Goal: Task Accomplishment & Management: Manage account settings

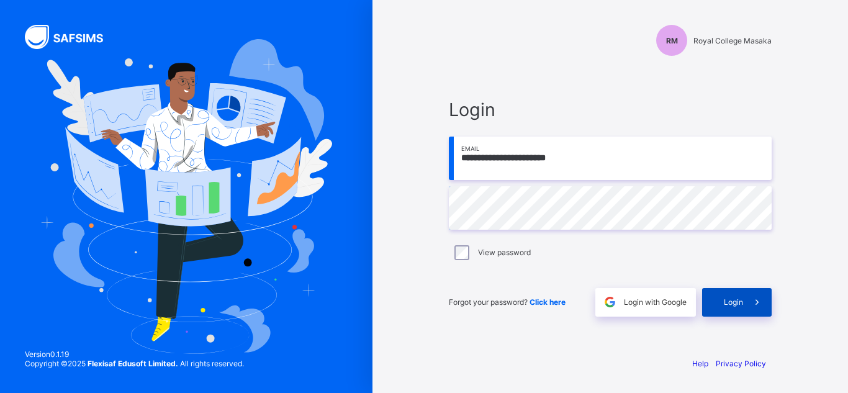
click at [748, 307] on span at bounding box center [757, 302] width 29 height 29
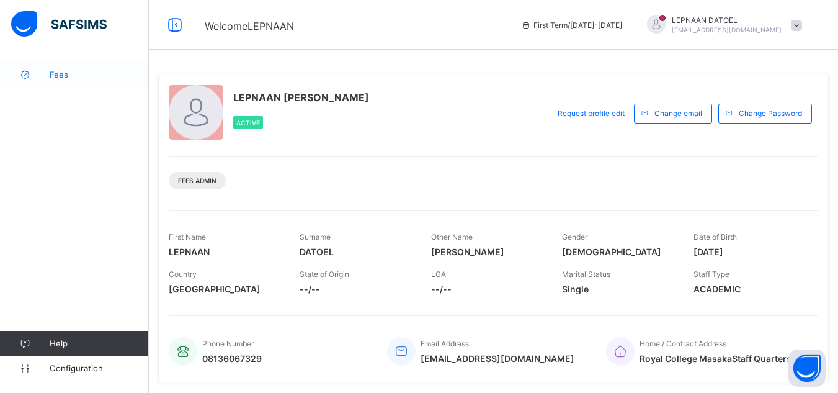
click at [81, 71] on span "Fees" at bounding box center [99, 75] width 99 height 10
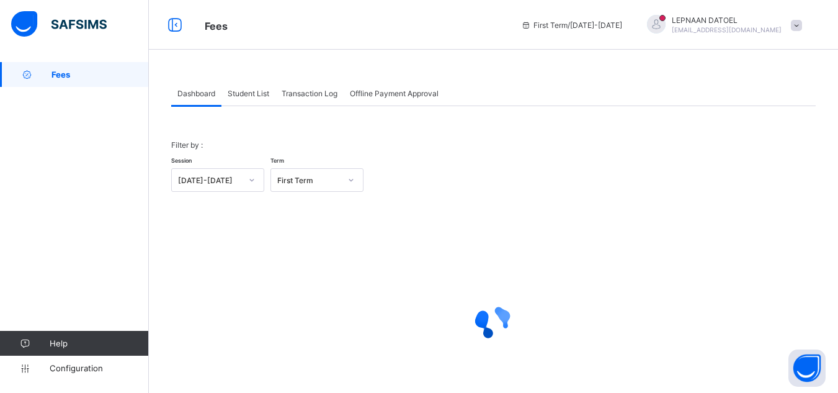
click at [253, 97] on span "Student List" at bounding box center [249, 93] width 42 height 9
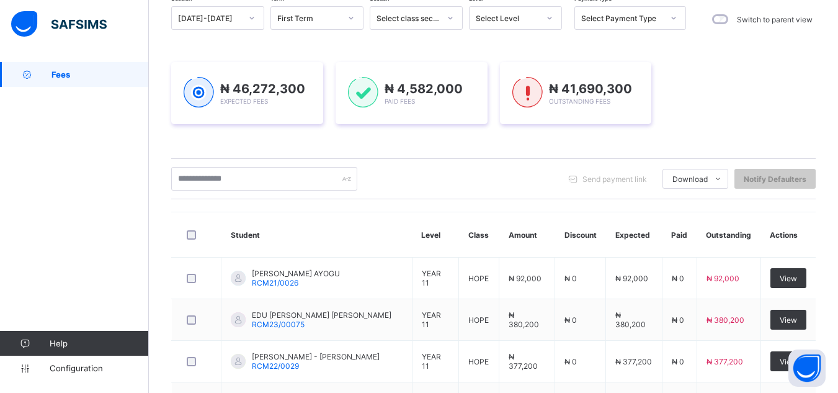
scroll to position [149, 0]
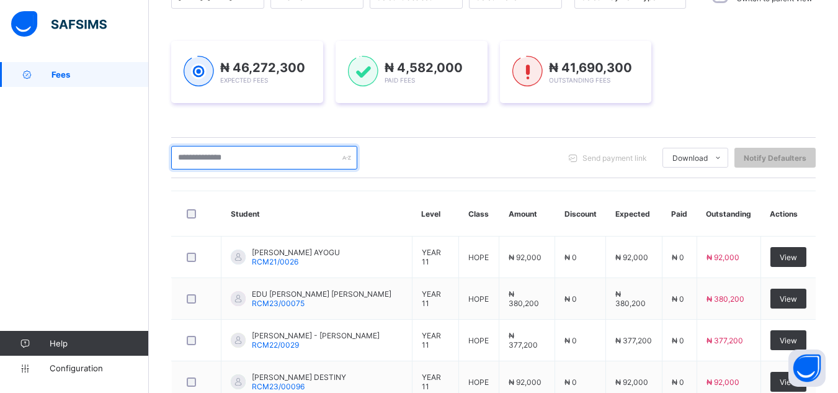
click at [198, 163] on input "text" at bounding box center [264, 158] width 186 height 24
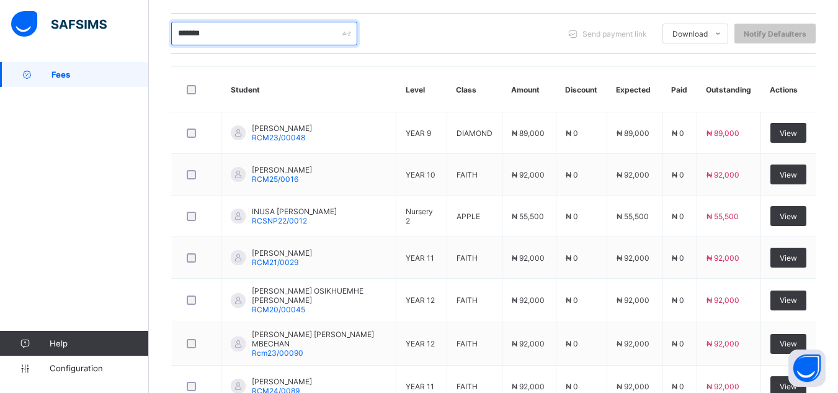
scroll to position [298, 0]
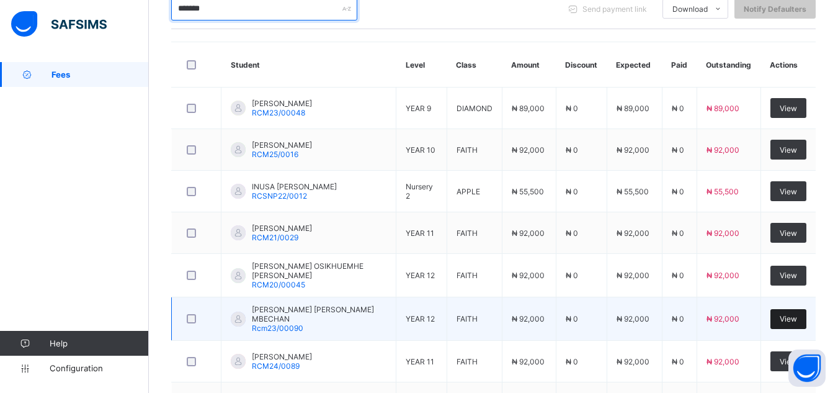
type input "*******"
click at [788, 317] on span "View" at bounding box center [788, 318] width 17 height 9
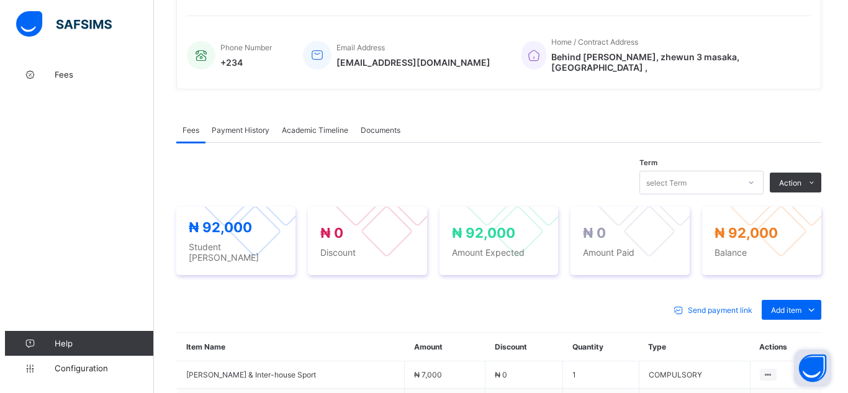
scroll to position [298, 0]
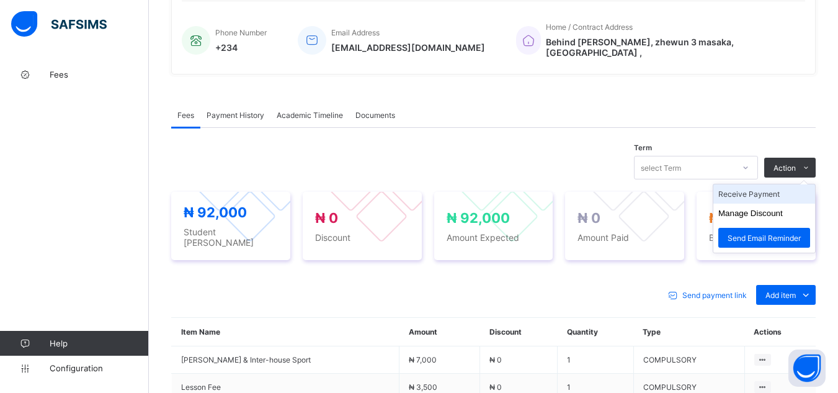
click at [788, 186] on li "Receive Payment" at bounding box center [765, 193] width 102 height 19
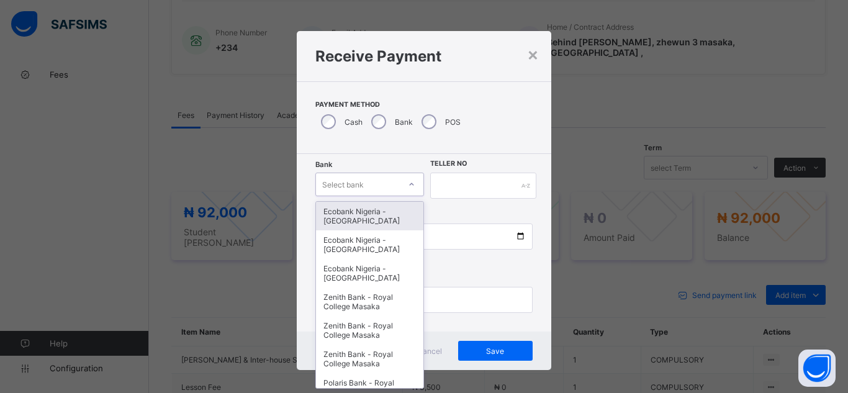
click at [351, 191] on div "Select bank" at bounding box center [343, 185] width 42 height 24
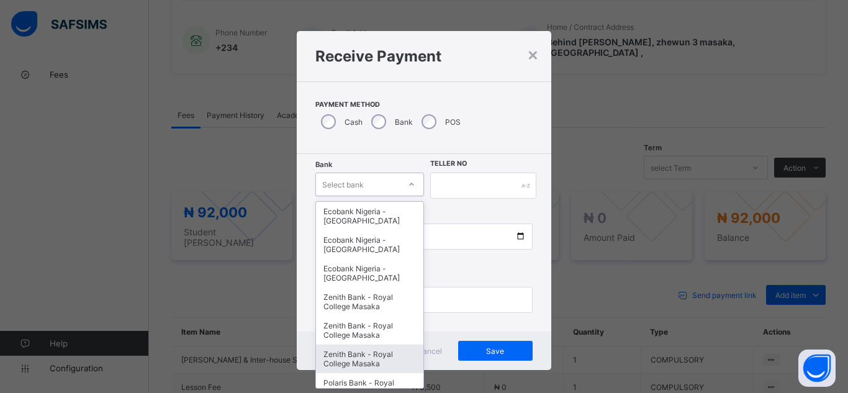
click at [405, 359] on div "Zenith Bank - Royal College Masaka" at bounding box center [369, 358] width 107 height 29
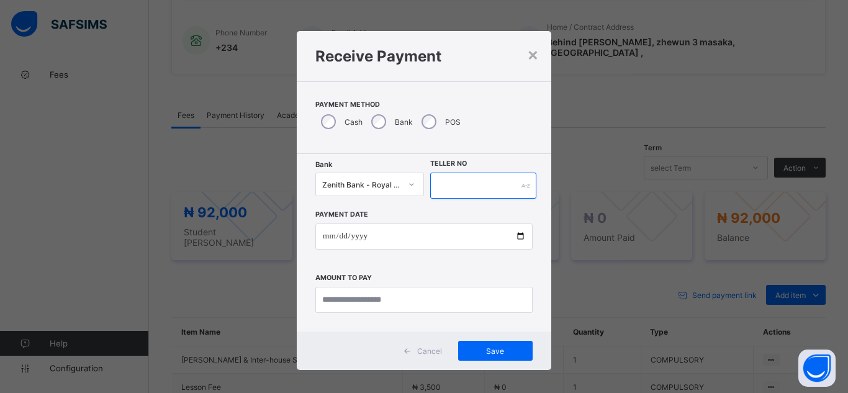
click at [477, 188] on input "text" at bounding box center [483, 186] width 106 height 26
click at [440, 186] on input "**********" at bounding box center [483, 186] width 106 height 26
type input "**********"
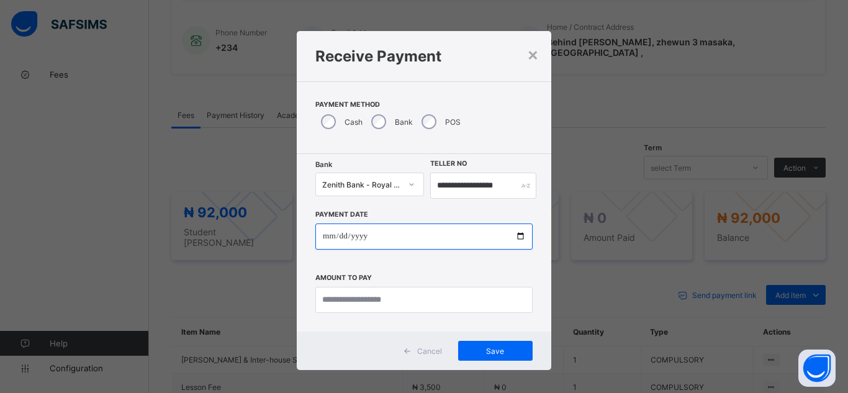
click at [516, 240] on input "date" at bounding box center [423, 236] width 217 height 26
type input "**********"
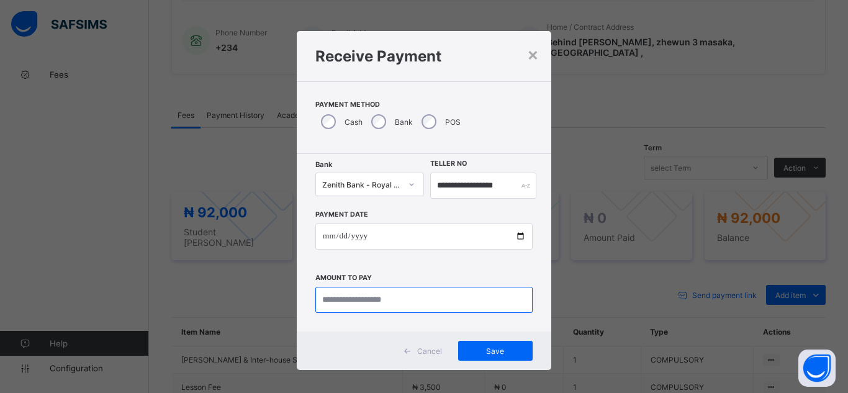
click at [343, 300] on input "currency" at bounding box center [423, 300] width 217 height 26
type input "********"
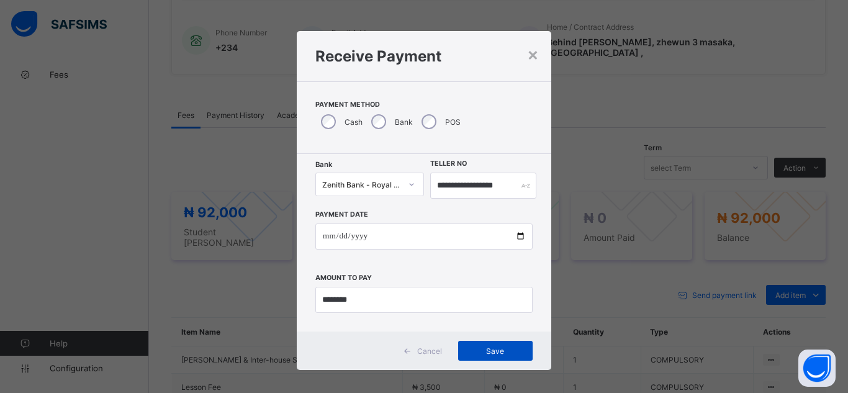
click at [488, 346] on span "Save" at bounding box center [495, 350] width 56 height 9
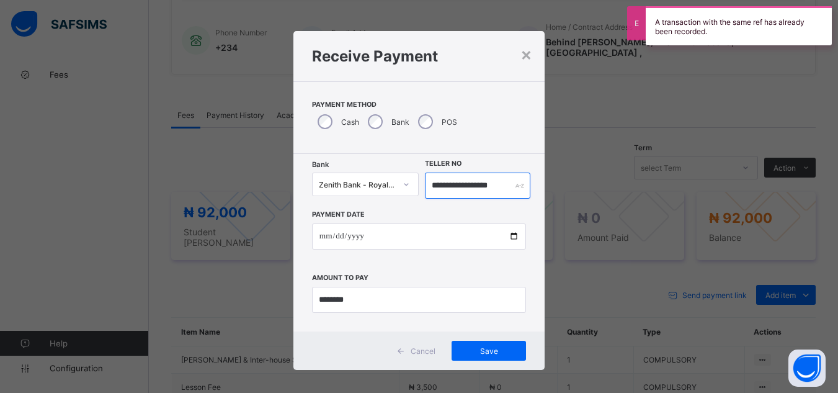
click at [490, 186] on input "**********" at bounding box center [477, 186] width 105 height 26
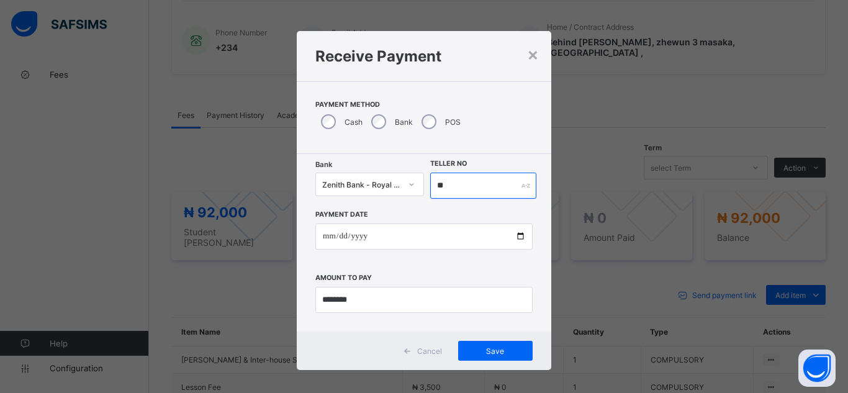
type input "*"
click at [485, 349] on span "Save" at bounding box center [495, 350] width 56 height 9
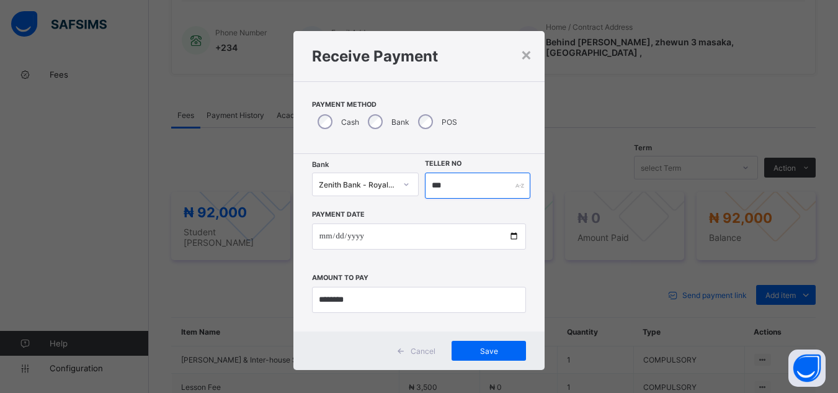
click at [485, 186] on input "***" at bounding box center [477, 186] width 105 height 26
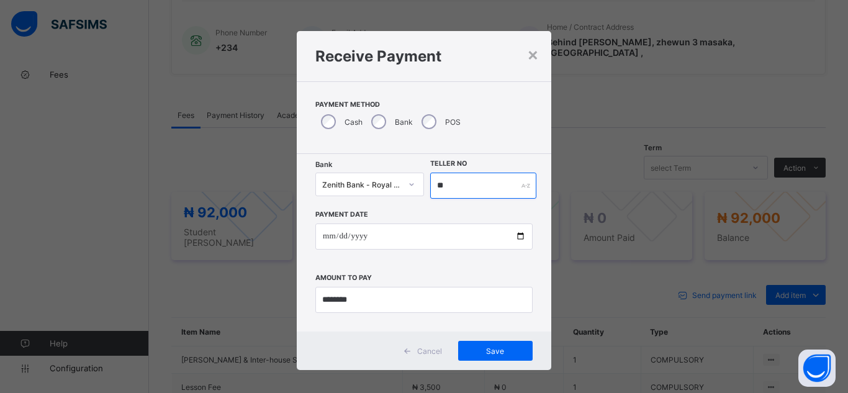
type input "*"
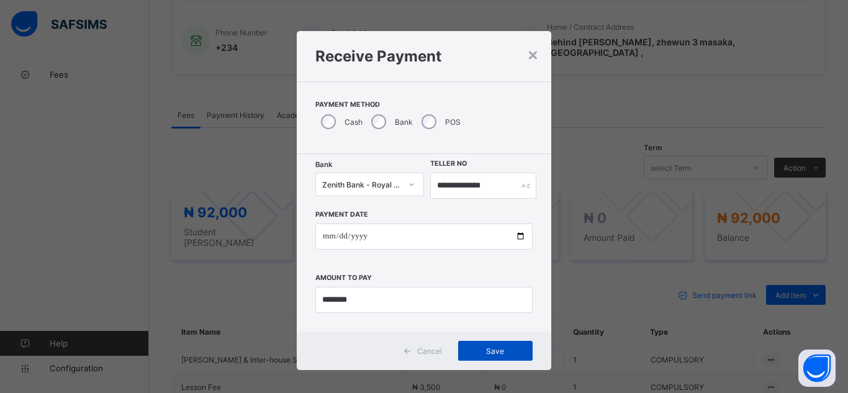
click at [486, 346] on span "Save" at bounding box center [495, 350] width 56 height 9
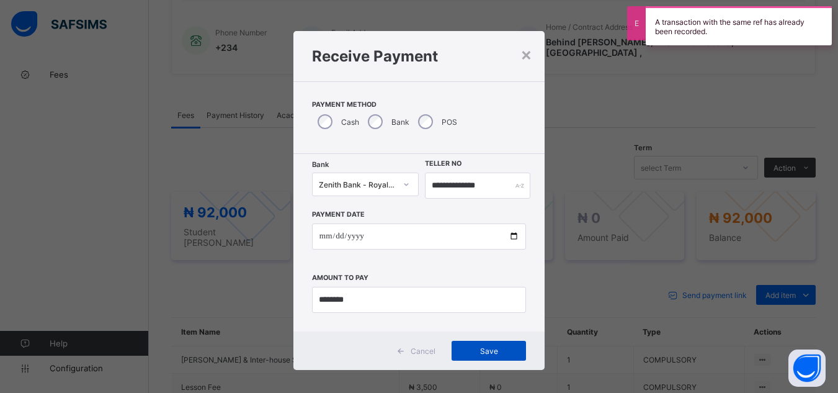
click at [486, 346] on span "Save" at bounding box center [489, 350] width 56 height 9
click at [502, 189] on input "**********" at bounding box center [477, 186] width 105 height 26
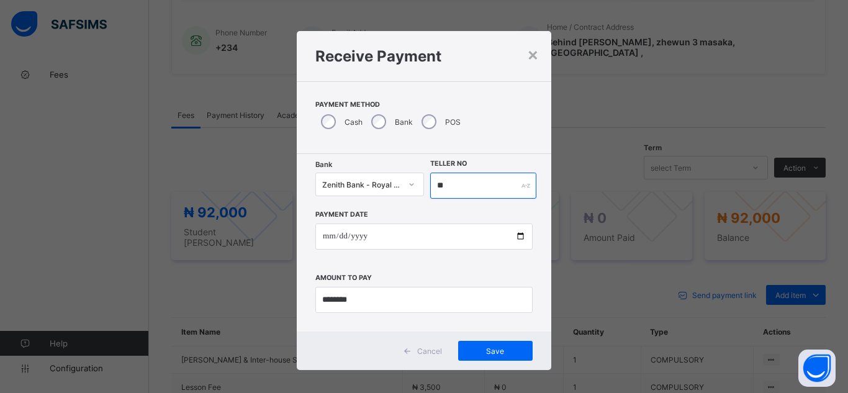
type input "*"
type input "********"
click at [484, 350] on span "Save" at bounding box center [495, 350] width 56 height 9
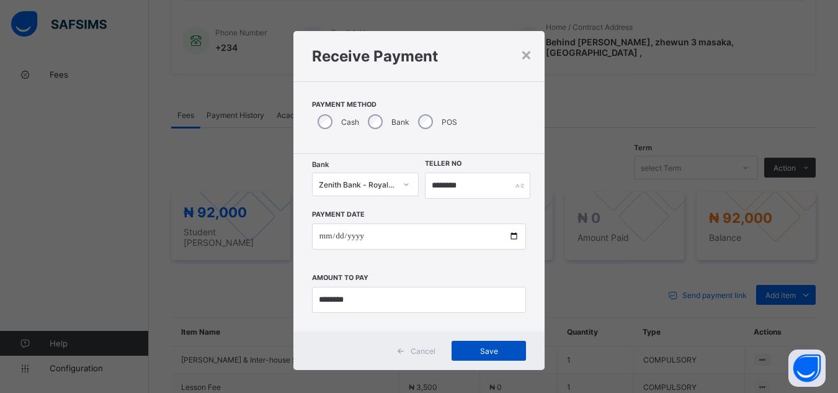
click at [484, 350] on span "Save" at bounding box center [489, 350] width 56 height 9
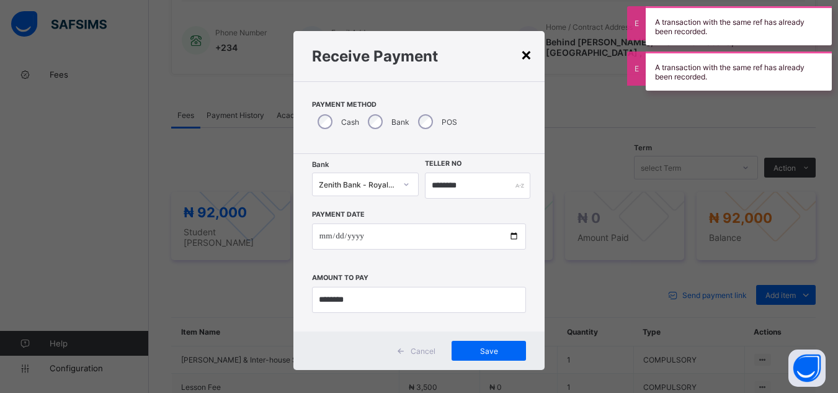
click at [521, 58] on div "×" at bounding box center [527, 53] width 12 height 21
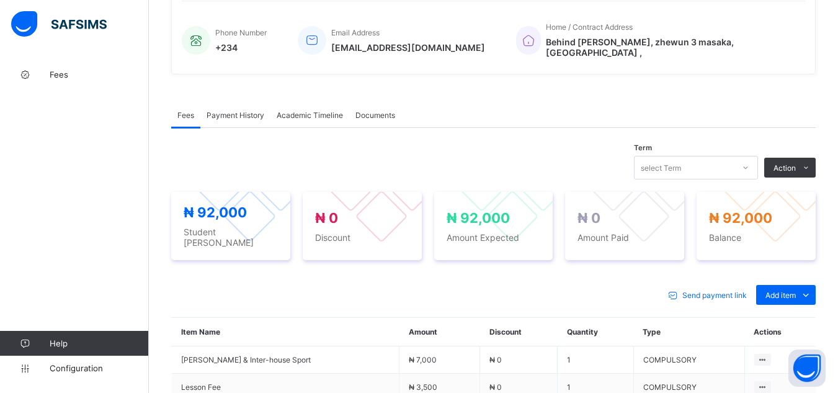
click at [514, 156] on div "Term select Term Action Receive Payment Manage Discount Send Email Reminder" at bounding box center [493, 168] width 645 height 24
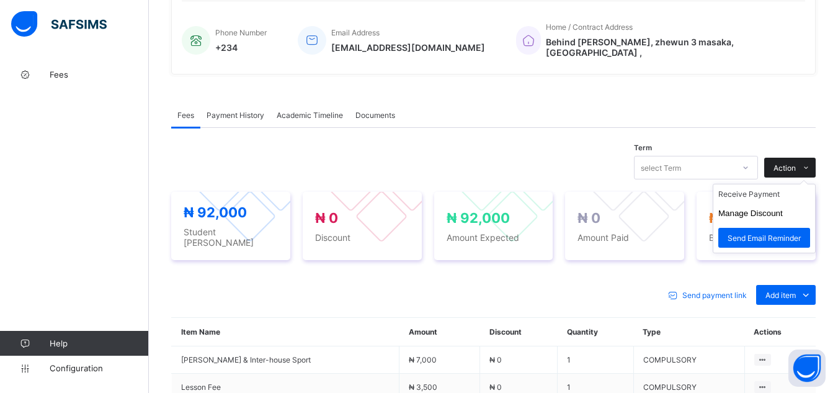
click at [813, 158] on span at bounding box center [806, 168] width 20 height 20
click at [794, 186] on li "Receive Payment" at bounding box center [765, 193] width 102 height 19
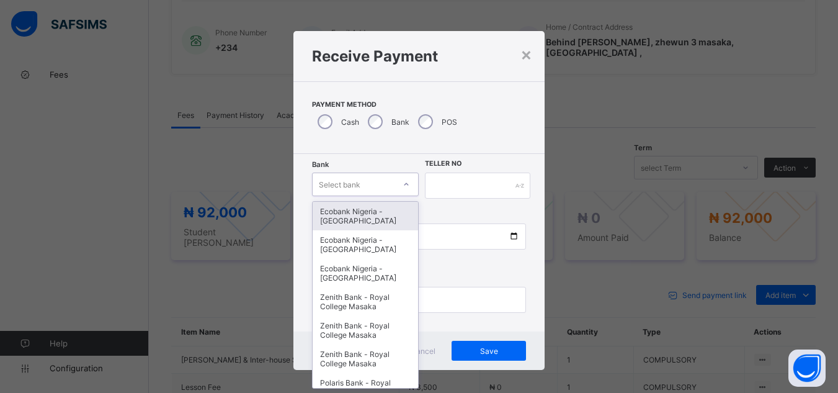
click at [381, 187] on div "Select bank" at bounding box center [354, 184] width 83 height 17
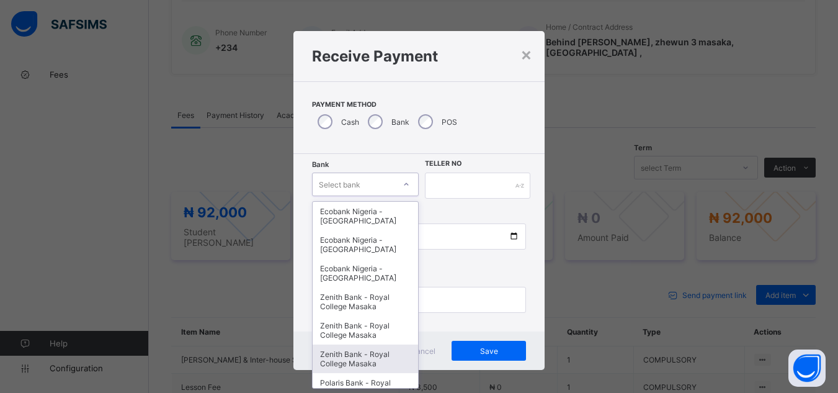
click at [371, 353] on div "Zenith Bank - Royal College Masaka" at bounding box center [366, 358] width 106 height 29
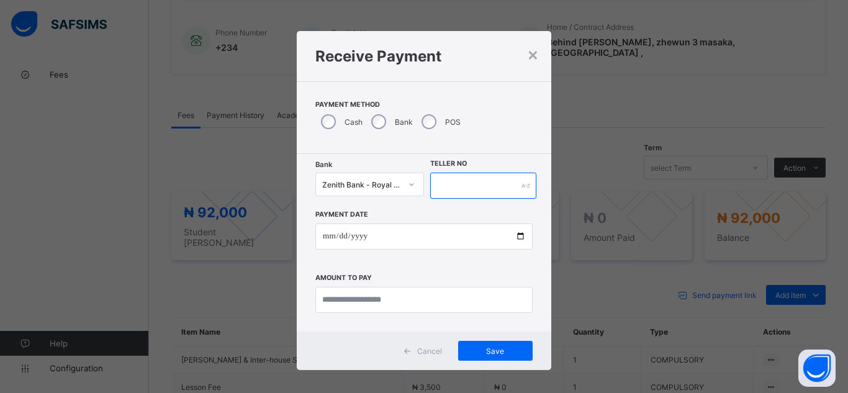
click at [478, 184] on input "text" at bounding box center [483, 186] width 106 height 26
type input "**********"
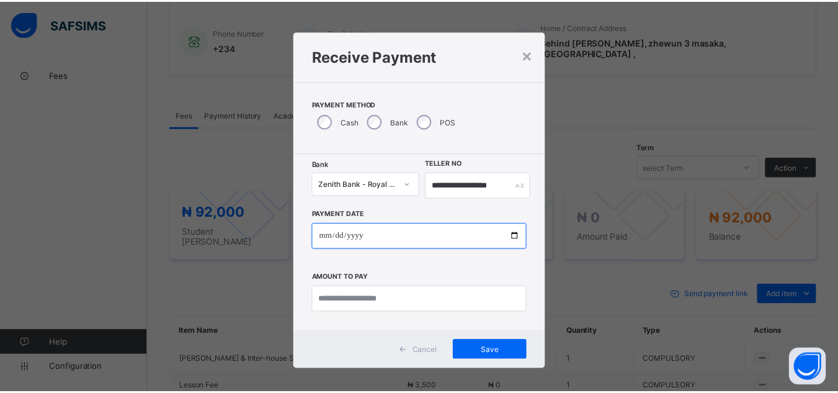
scroll to position [0, 0]
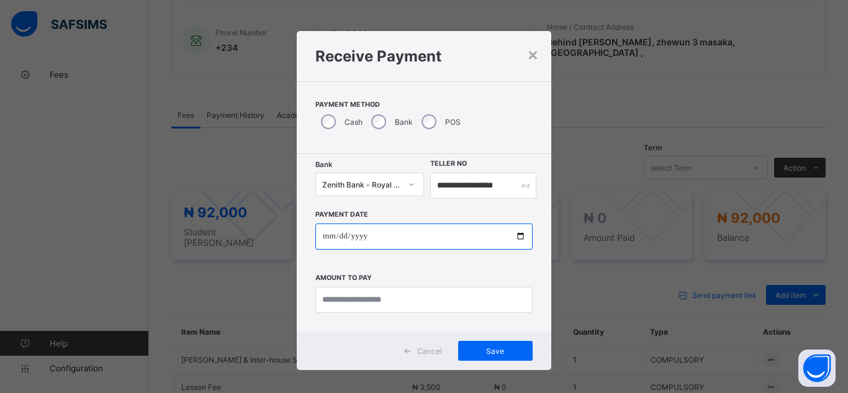
click at [513, 245] on input "date" at bounding box center [423, 236] width 217 height 26
click at [515, 239] on input "date" at bounding box center [423, 236] width 217 height 26
type input "**********"
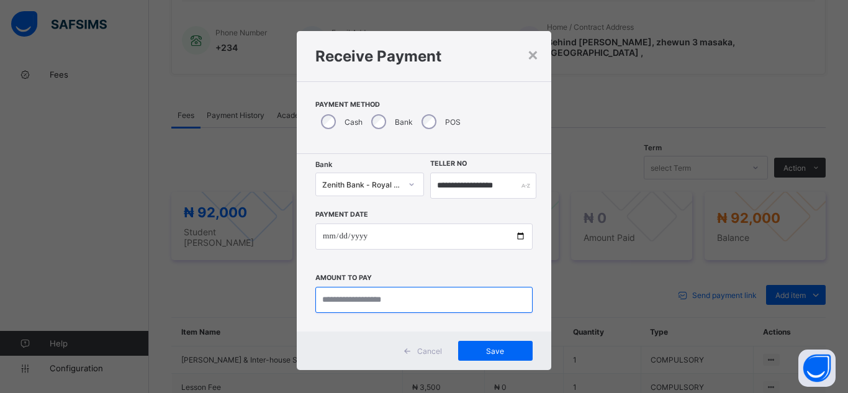
click at [357, 299] on input "currency" at bounding box center [423, 300] width 217 height 26
type input "********"
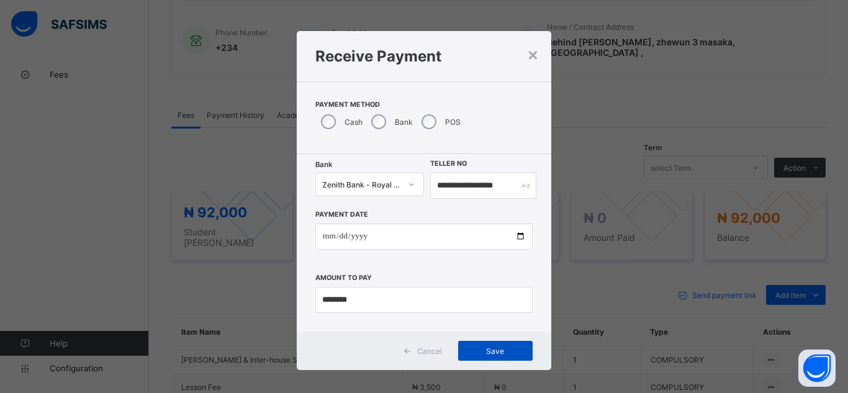
click at [497, 353] on span "Save" at bounding box center [495, 350] width 56 height 9
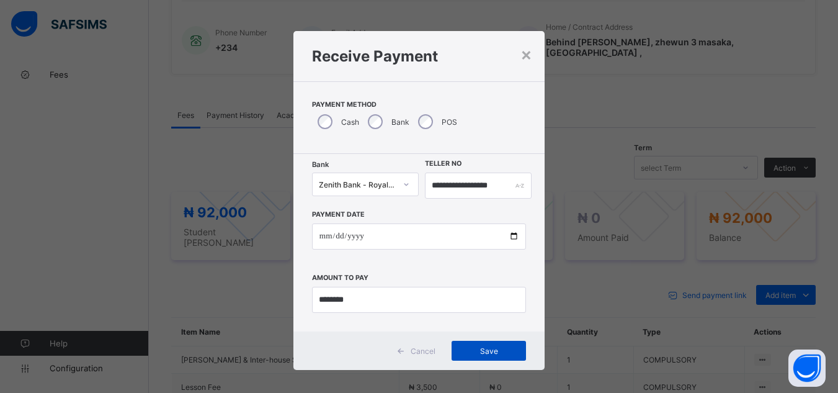
click at [497, 353] on span "Save" at bounding box center [489, 350] width 56 height 9
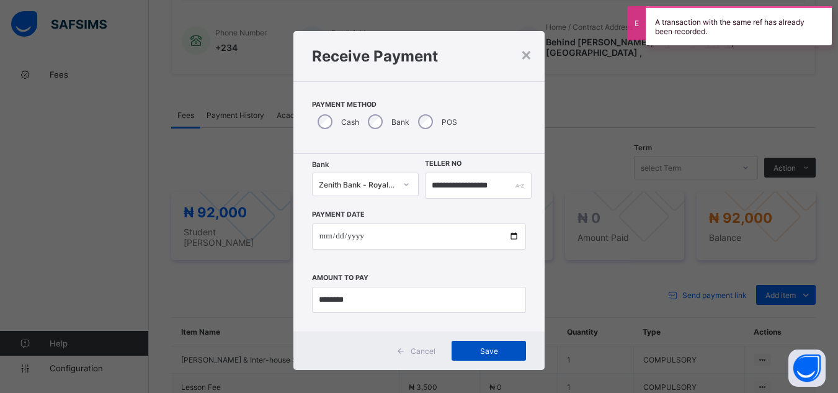
click at [486, 351] on span "Save" at bounding box center [489, 350] width 56 height 9
click at [531, 56] on div "×" at bounding box center [527, 53] width 12 height 21
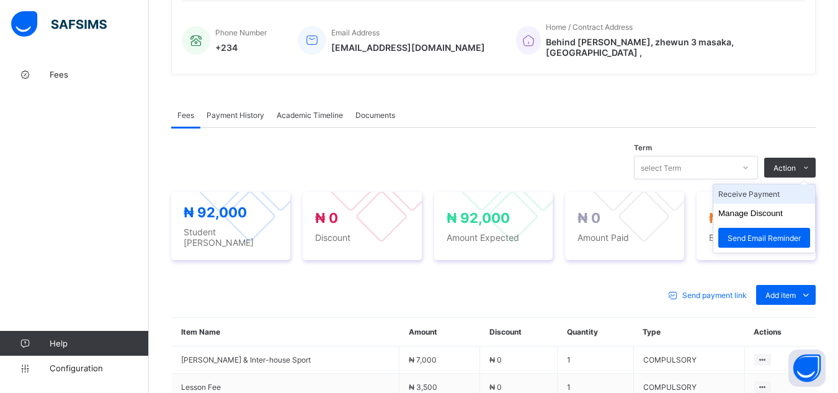
click at [791, 189] on li "Receive Payment" at bounding box center [765, 193] width 102 height 19
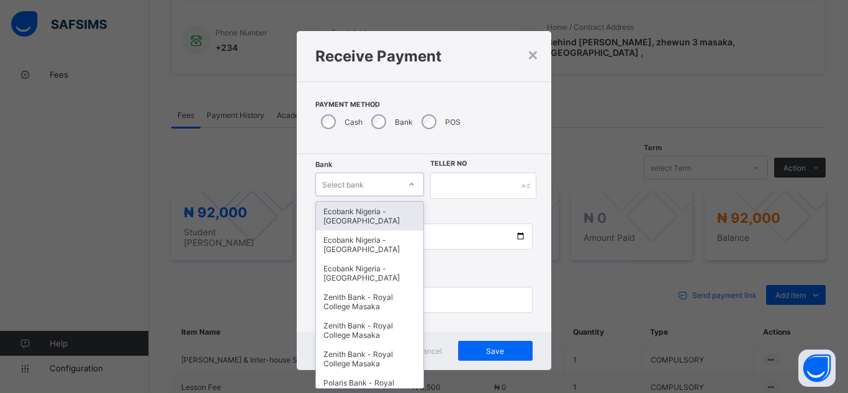
click at [408, 188] on icon at bounding box center [411, 184] width 7 height 12
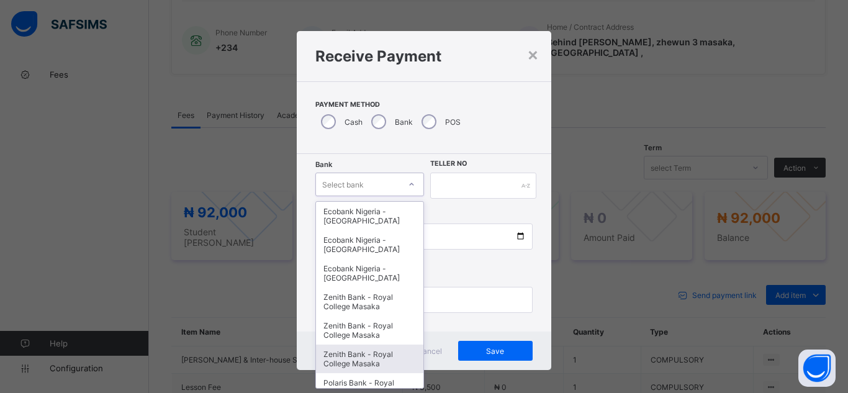
click at [377, 361] on div "Zenith Bank - Royal College Masaka" at bounding box center [369, 358] width 107 height 29
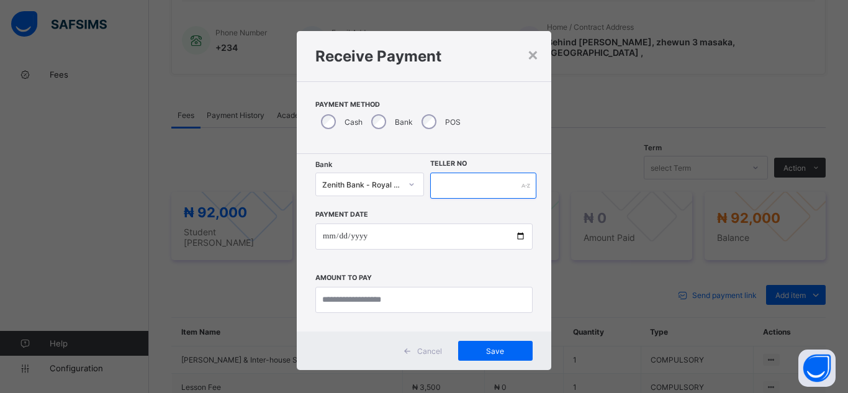
click at [462, 184] on input "text" at bounding box center [483, 186] width 106 height 26
type input "*"
type input "**********"
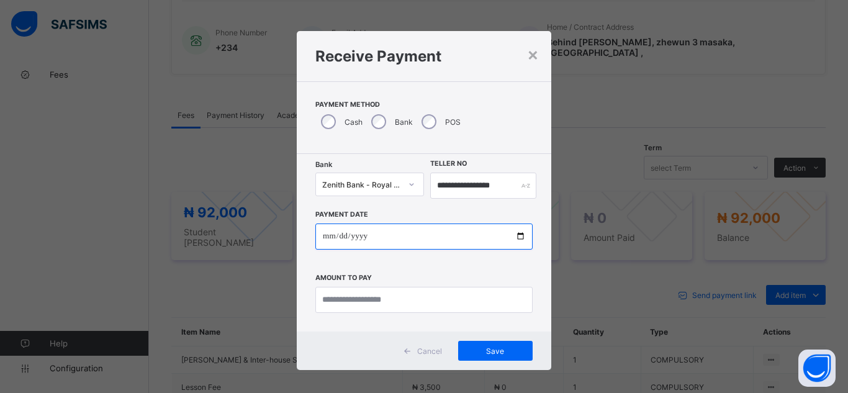
click at [519, 238] on input "date" at bounding box center [423, 236] width 217 height 26
type input "**********"
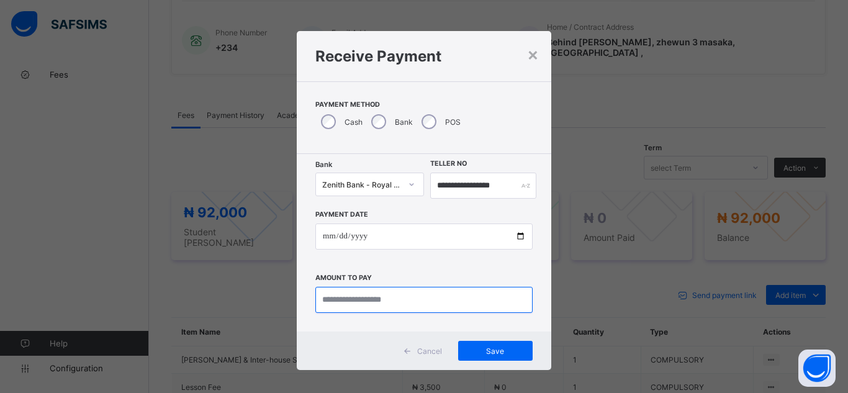
click at [355, 303] on input "currency" at bounding box center [423, 300] width 217 height 26
type input "********"
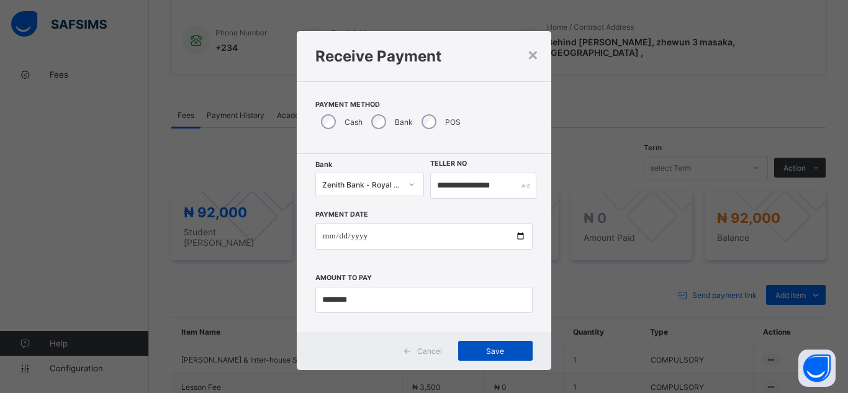
click at [462, 355] on div "Save" at bounding box center [495, 351] width 74 height 20
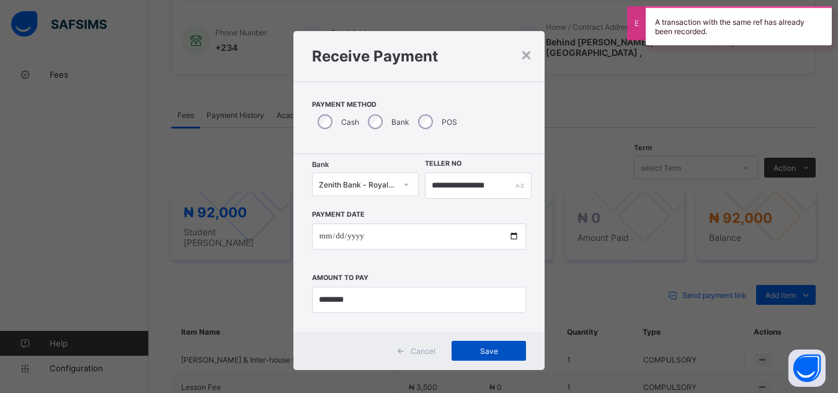
click at [462, 355] on span "Save" at bounding box center [489, 350] width 56 height 9
click at [462, 355] on div "Save" at bounding box center [489, 351] width 74 height 20
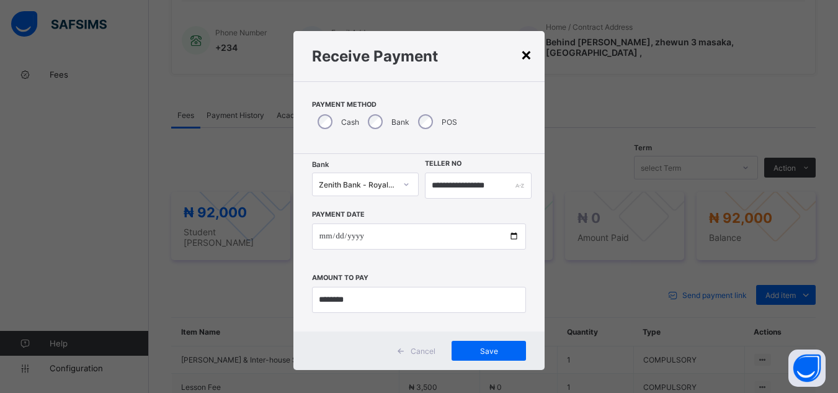
click at [524, 60] on div "×" at bounding box center [527, 53] width 12 height 21
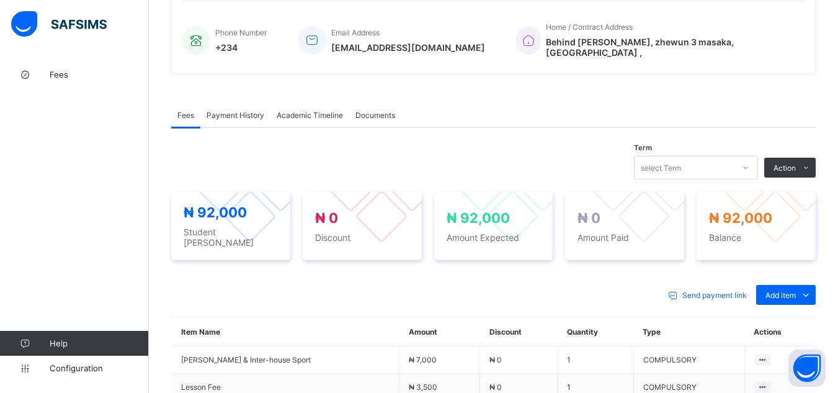
click at [155, 122] on div "× Delete Document This action would delete the document with name: from the sys…" at bounding box center [494, 202] width 690 height 876
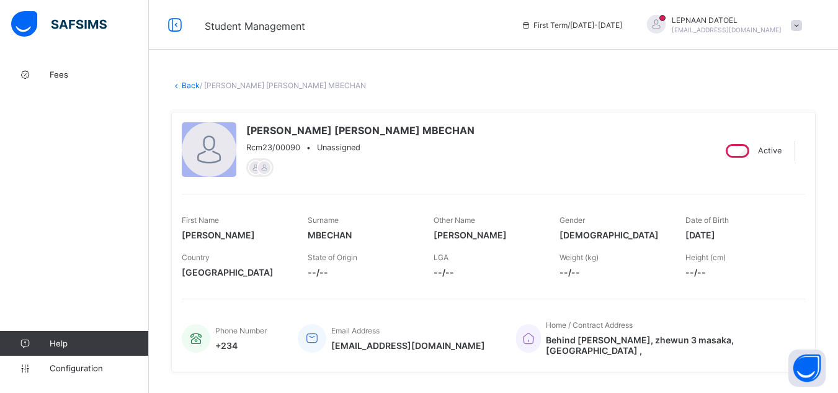
click at [187, 88] on link "Back" at bounding box center [191, 85] width 18 height 9
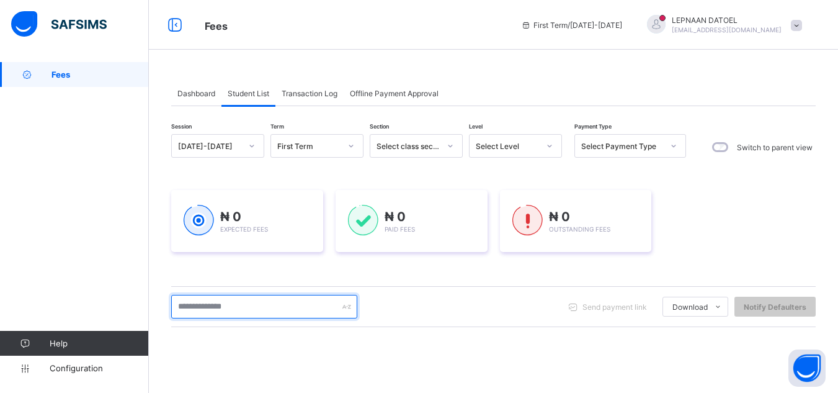
click at [222, 309] on input "text" at bounding box center [264, 307] width 186 height 24
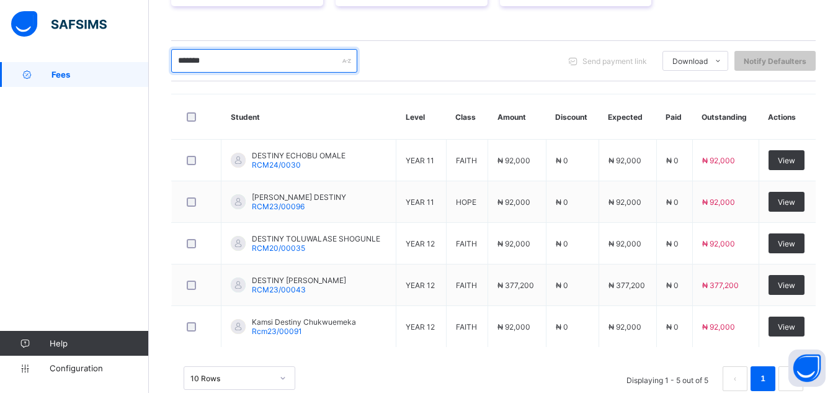
scroll to position [248, 0]
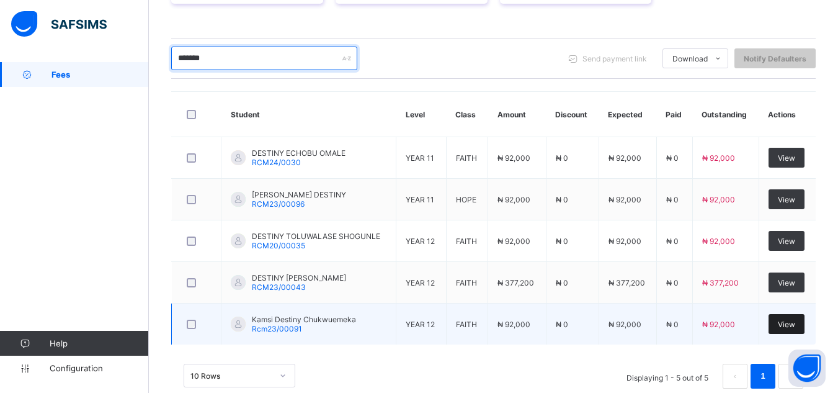
type input "*******"
click at [788, 323] on span "View" at bounding box center [786, 324] width 17 height 9
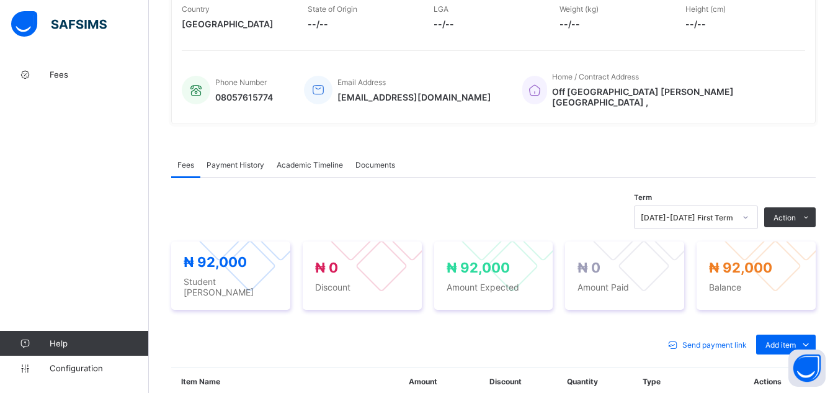
scroll to position [273, 0]
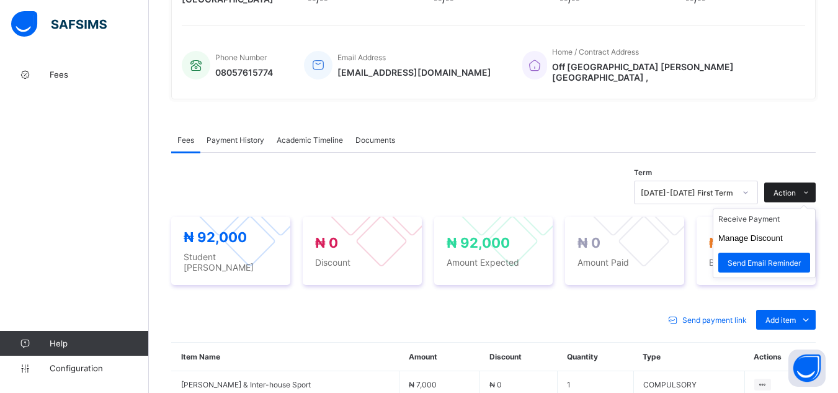
click at [794, 188] on span "Action" at bounding box center [785, 192] width 22 height 9
click at [784, 211] on li "Receive Payment" at bounding box center [765, 218] width 102 height 19
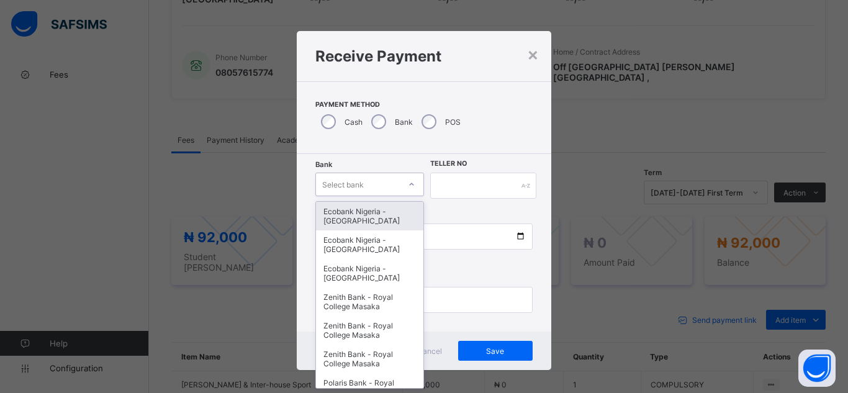
click at [339, 194] on div "Select bank" at bounding box center [369, 185] width 109 height 24
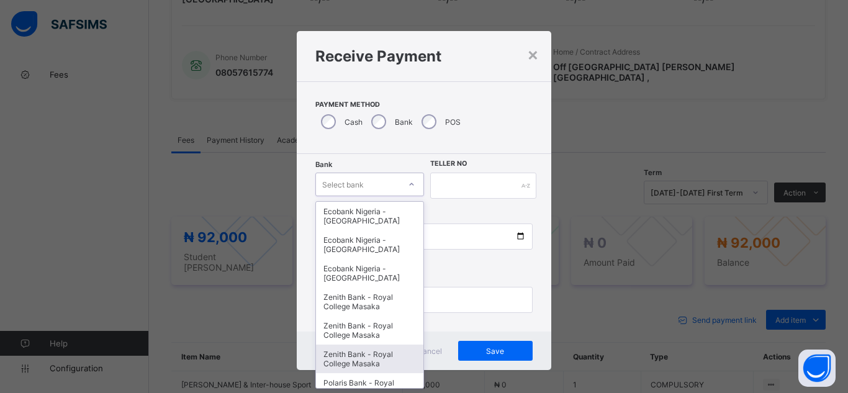
click at [349, 351] on div "Zenith Bank - Royal College Masaka" at bounding box center [369, 358] width 107 height 29
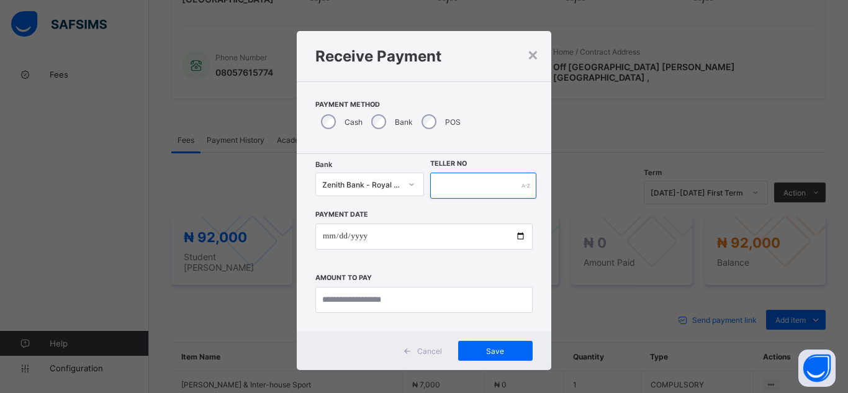
click at [443, 191] on input "text" at bounding box center [483, 186] width 106 height 26
type input "**********"
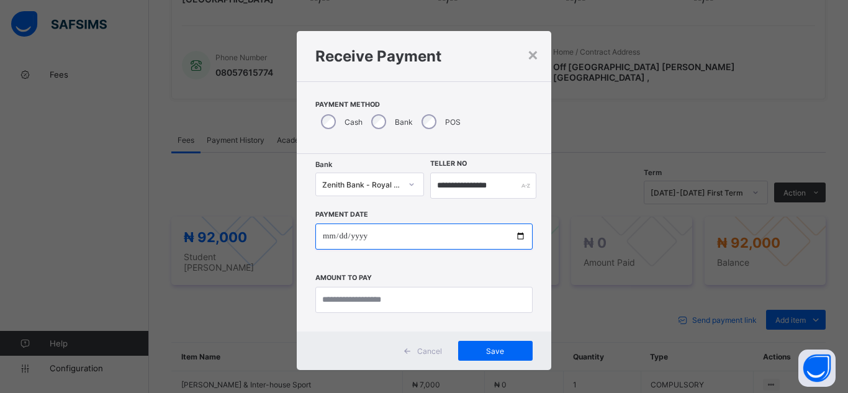
click at [519, 236] on input "date" at bounding box center [423, 236] width 217 height 26
type input "**********"
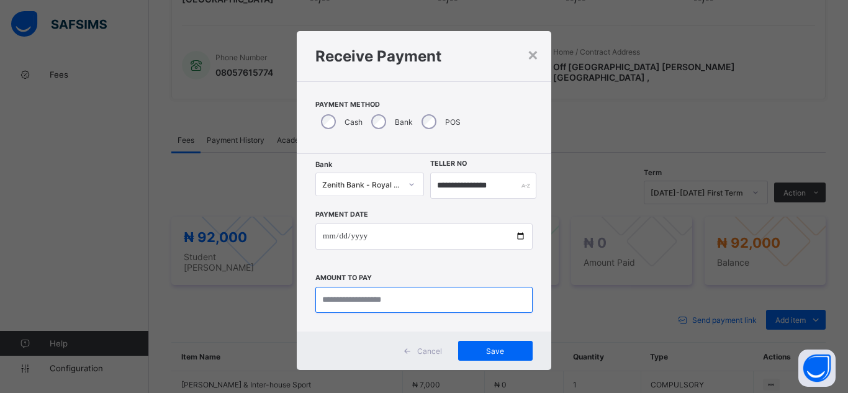
click at [371, 298] on input "currency" at bounding box center [423, 300] width 217 height 26
type input "********"
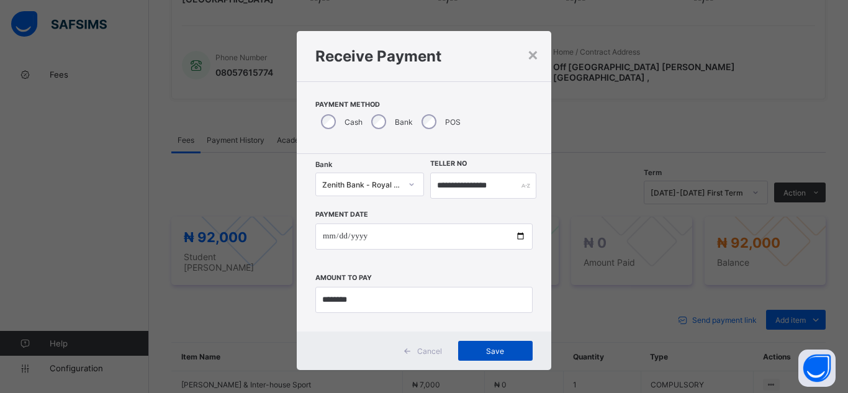
click at [490, 352] on span "Save" at bounding box center [495, 350] width 56 height 9
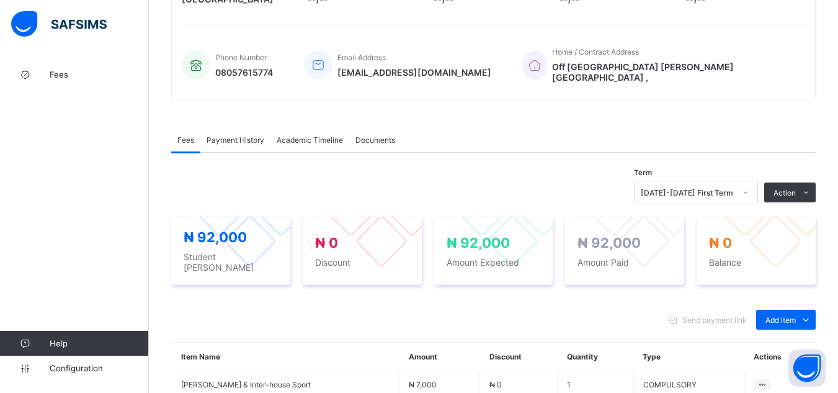
click at [620, 310] on div "Send payment link Add item Optional items Special bill" at bounding box center [493, 320] width 645 height 20
click at [153, 91] on div "× Delete Document This action would delete the document with name: from the sys…" at bounding box center [494, 227] width 690 height 876
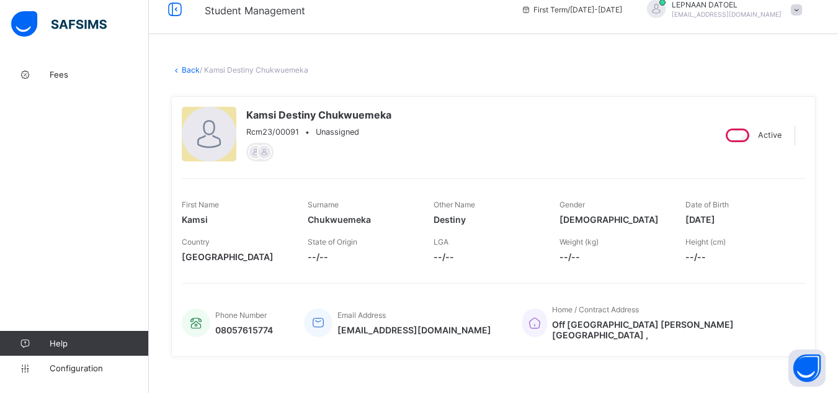
scroll to position [0, 0]
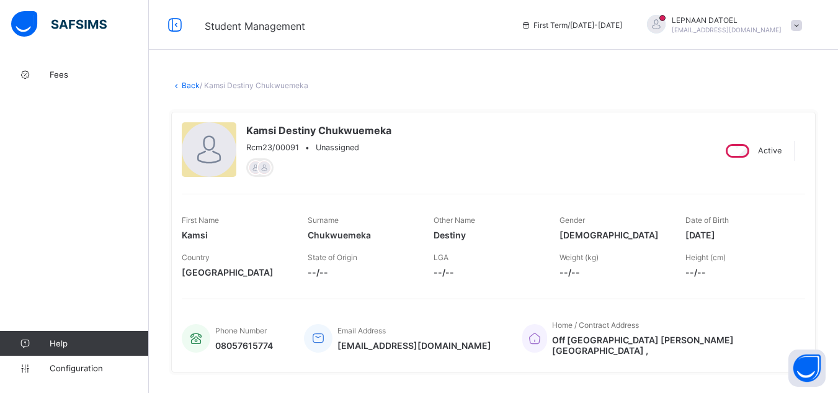
click at [186, 86] on link "Back" at bounding box center [191, 85] width 18 height 9
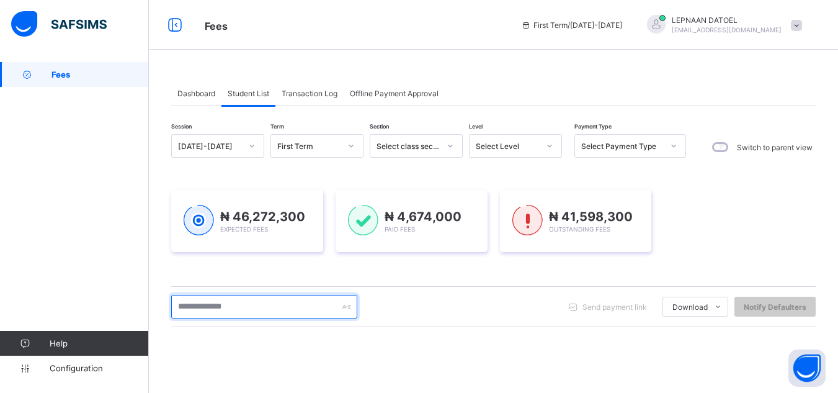
click at [251, 306] on input "text" at bounding box center [264, 307] width 186 height 24
type input "*******"
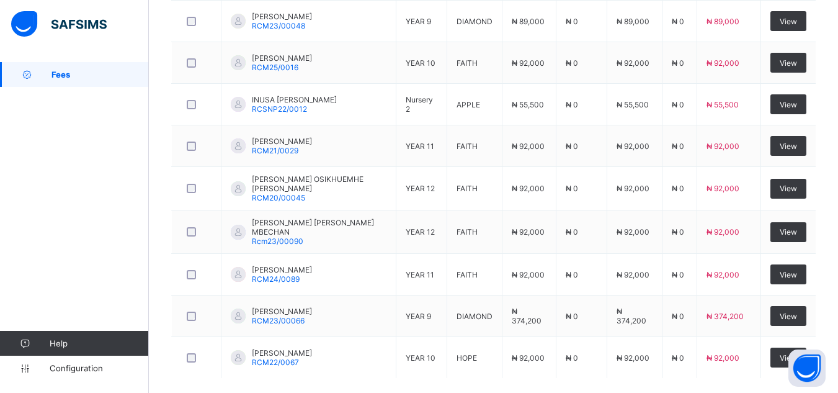
scroll to position [396, 0]
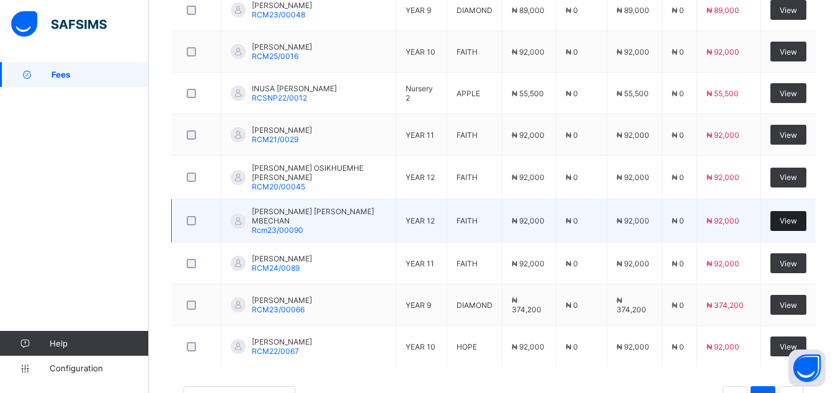
click at [798, 222] on span "View" at bounding box center [788, 220] width 17 height 9
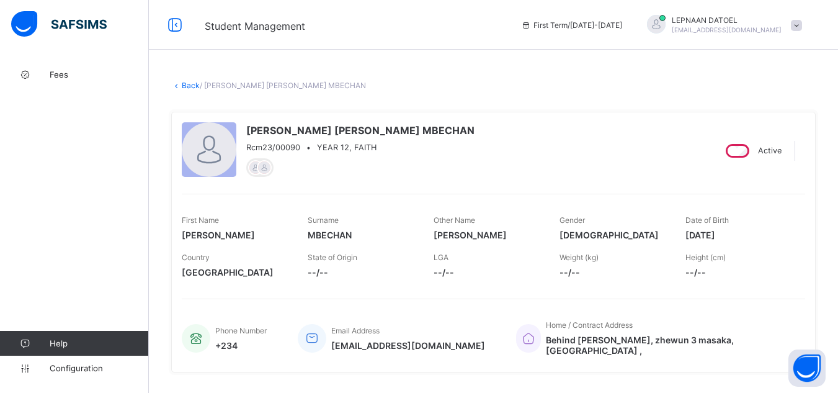
click at [544, 164] on div "[PERSON_NAME] [PERSON_NAME] MBECHAN Rcm23/00090 • YEAR 12, FAITH" at bounding box center [443, 150] width 523 height 56
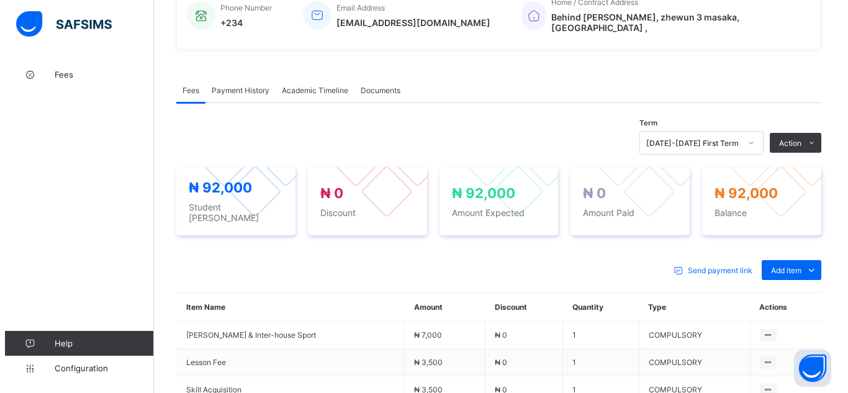
scroll to position [348, 0]
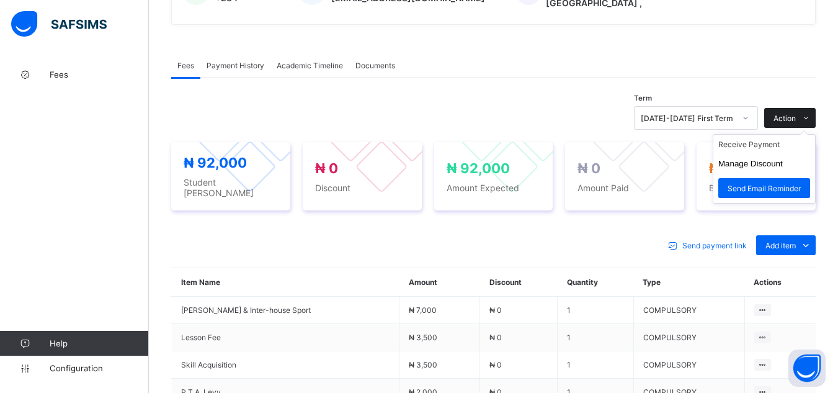
click at [811, 114] on icon at bounding box center [806, 118] width 9 height 8
click at [810, 138] on li "Receive Payment" at bounding box center [765, 144] width 102 height 19
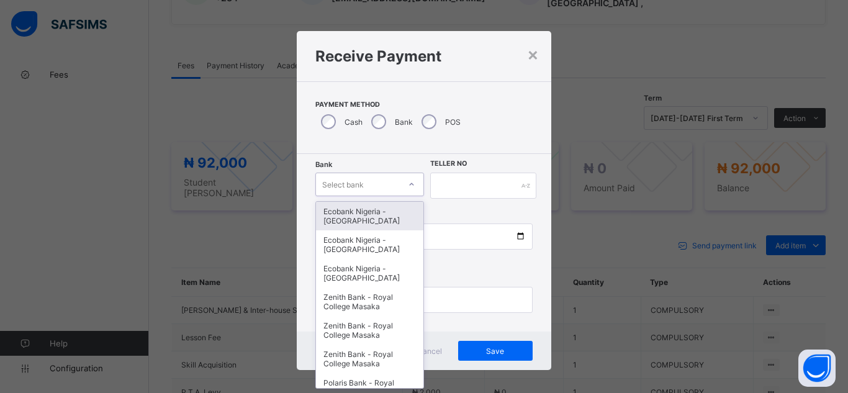
click at [379, 187] on div "Select bank" at bounding box center [358, 184] width 84 height 17
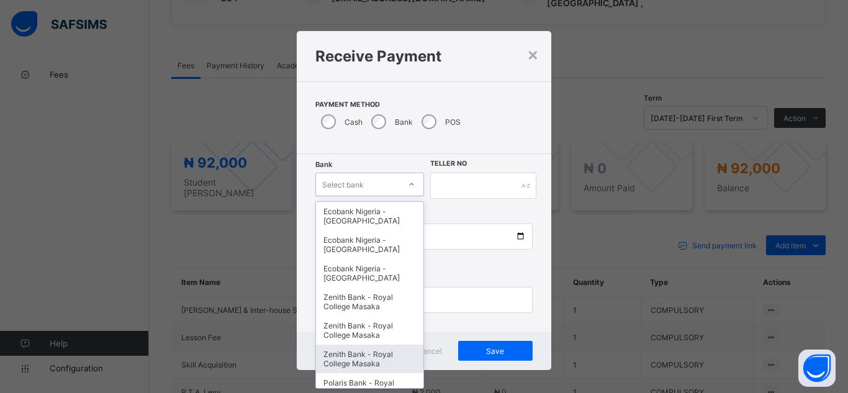
click at [370, 356] on div "Zenith Bank - Royal College Masaka" at bounding box center [369, 358] width 107 height 29
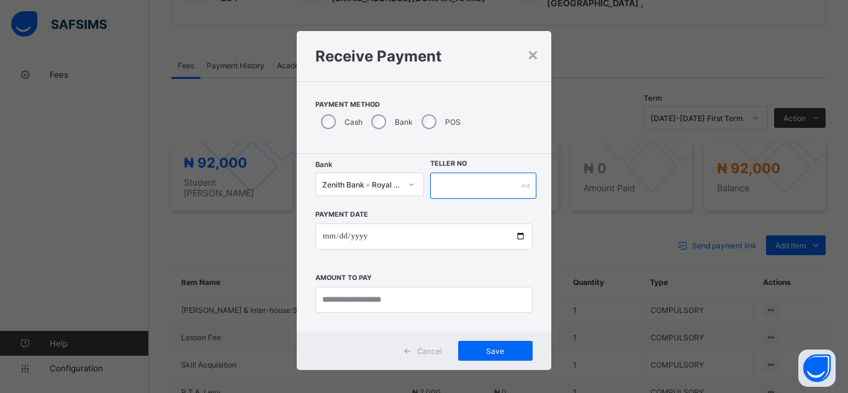
click at [456, 182] on input "text" at bounding box center [483, 186] width 106 height 26
type input "**********"
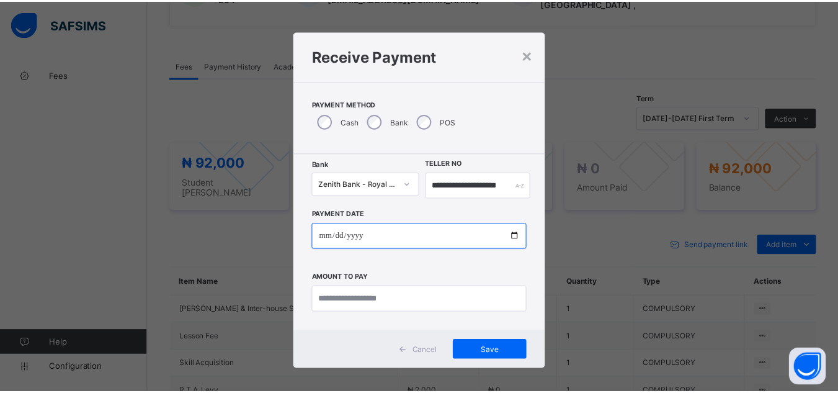
scroll to position [0, 0]
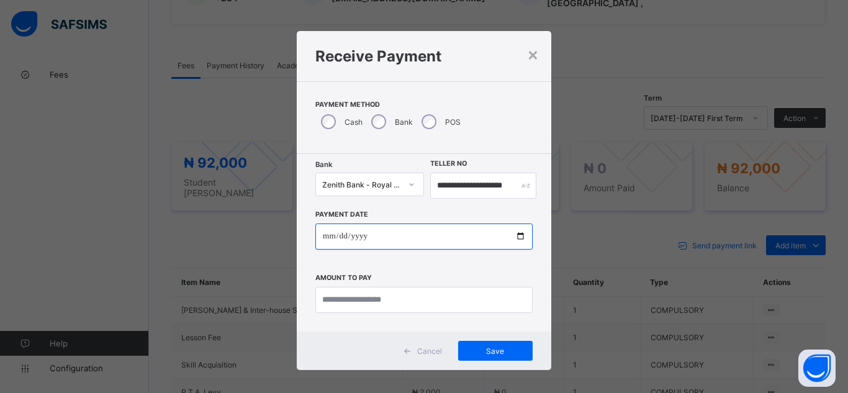
click at [519, 231] on input "date" at bounding box center [423, 236] width 217 height 26
type input "**********"
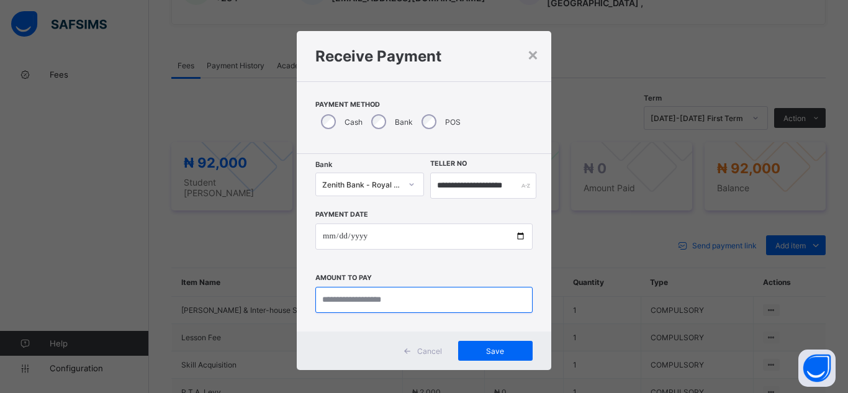
click at [360, 300] on input "currency" at bounding box center [423, 300] width 217 height 26
type input "********"
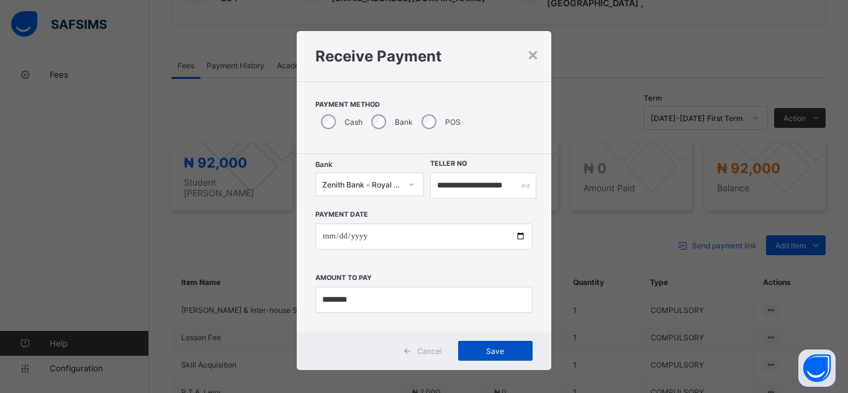
click at [479, 354] on span "Save" at bounding box center [495, 350] width 56 height 9
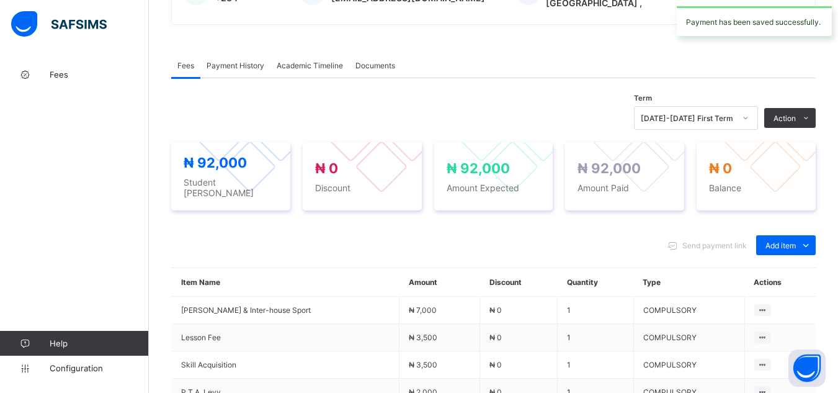
click at [231, 100] on div "Term [DATE]-[DATE] First Term Action Receive Payment Manage Discount Send Email…" at bounding box center [493, 327] width 645 height 454
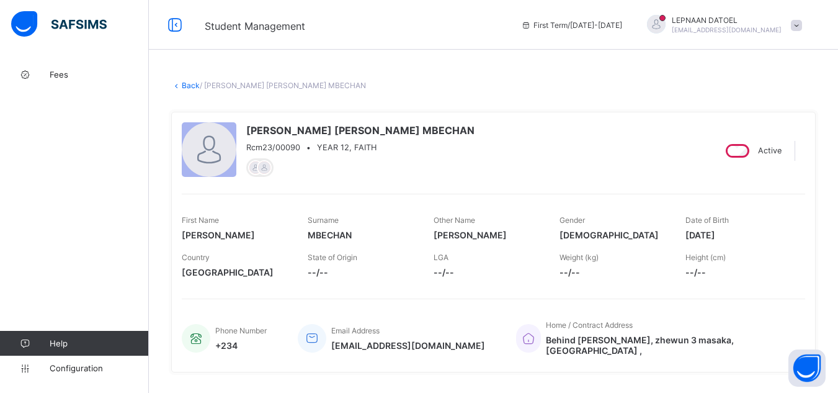
click at [187, 85] on link "Back" at bounding box center [191, 85] width 18 height 9
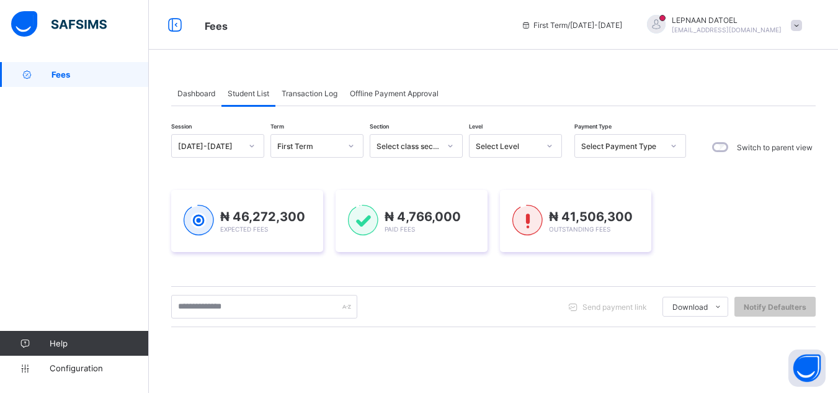
scroll to position [200, 0]
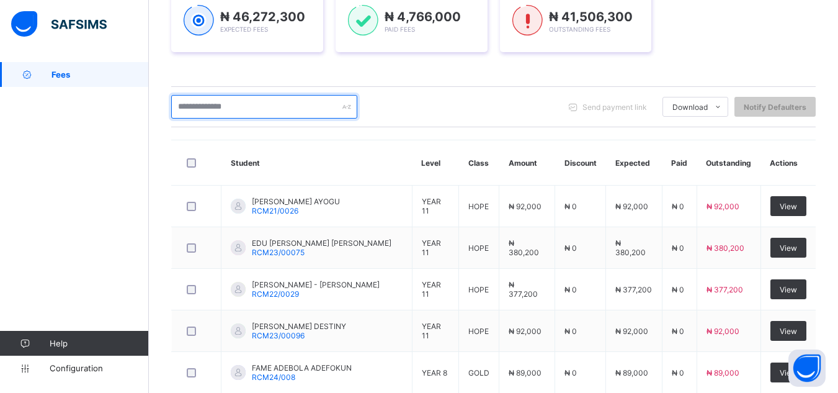
click at [216, 107] on input "text" at bounding box center [264, 107] width 186 height 24
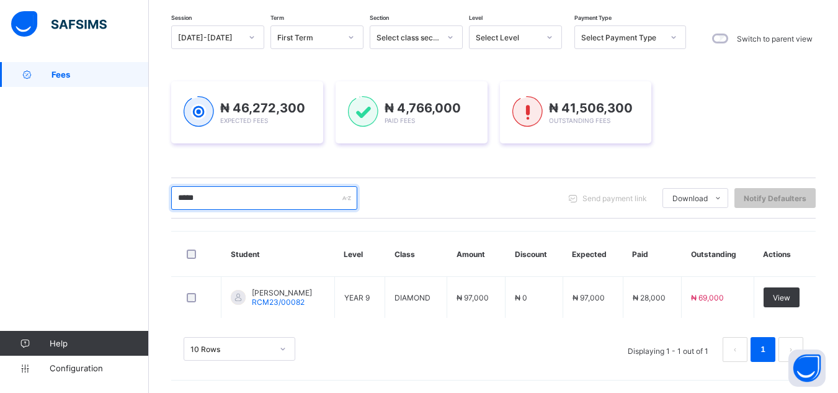
scroll to position [109, 0]
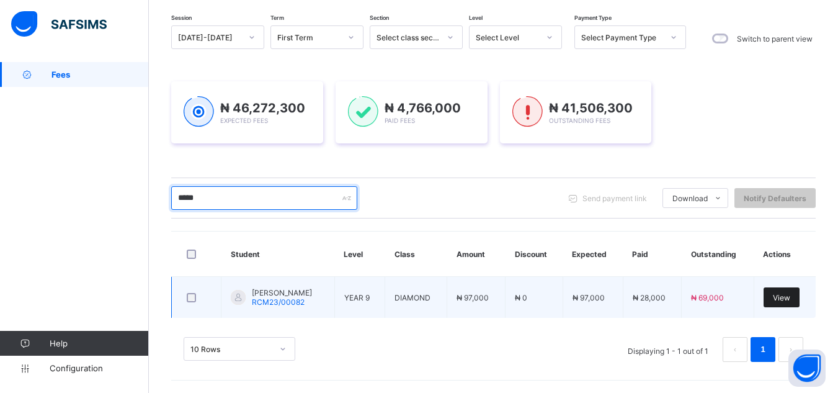
type input "*****"
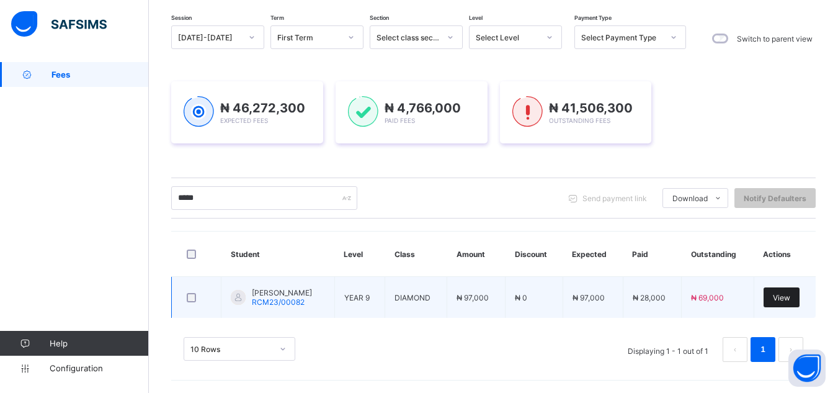
click at [791, 303] on div "View" at bounding box center [782, 297] width 36 height 20
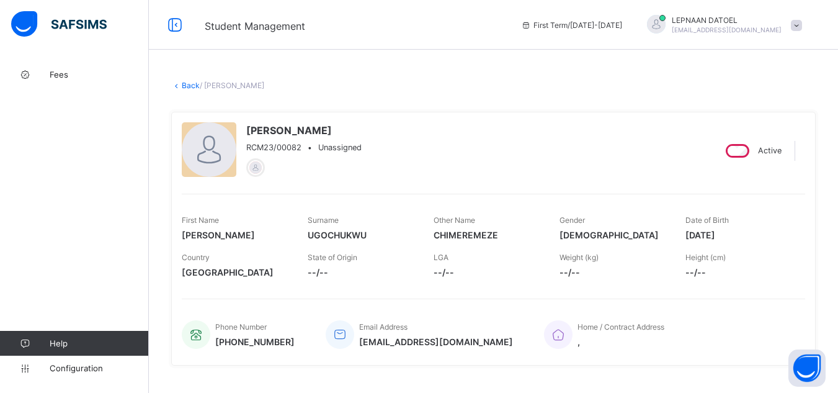
click at [638, 113] on div "[PERSON_NAME] RCM23/00082 • Unassigned Active First Name [PERSON_NAME] Surname …" at bounding box center [493, 239] width 645 height 254
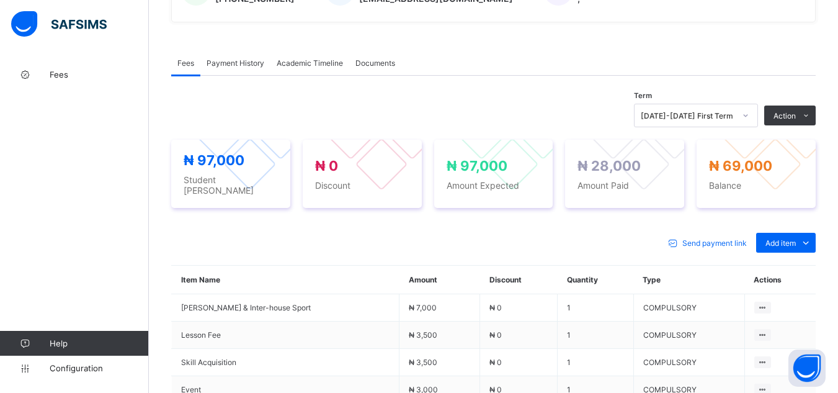
click at [226, 61] on span "Payment History" at bounding box center [236, 62] width 58 height 9
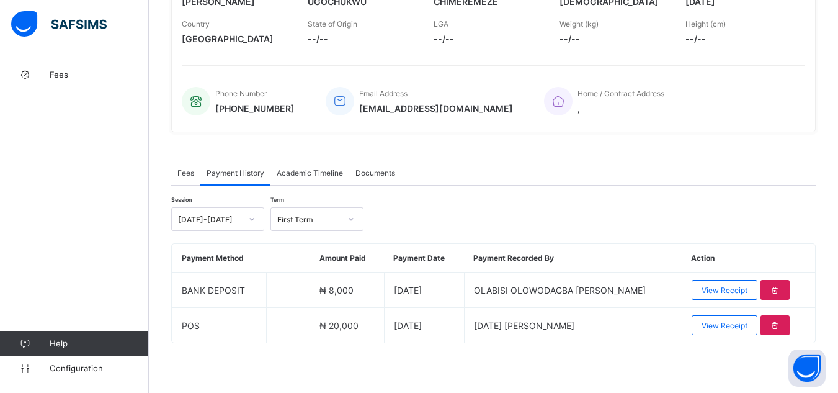
click at [333, 356] on div "Fees Payment History Academic Timeline Documents Payment History More Options T…" at bounding box center [493, 258] width 645 height 233
click at [159, 143] on div "× Delete Document This action would delete the document with name: from the sys…" at bounding box center [494, 111] width 690 height 564
click at [154, 137] on div "× Delete Document This action would delete the document with name: from the sys…" at bounding box center [494, 111] width 690 height 564
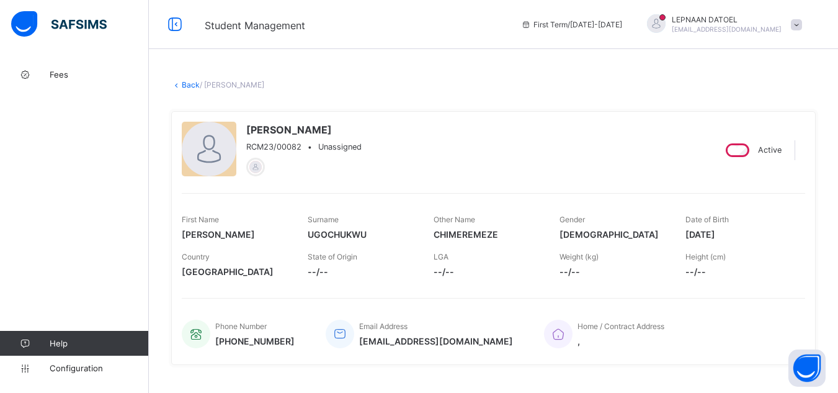
scroll to position [0, 0]
click at [184, 88] on link "Back" at bounding box center [191, 85] width 18 height 9
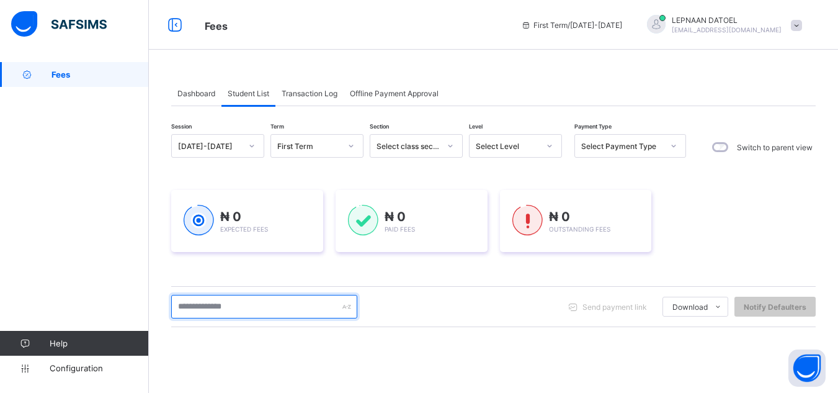
click at [205, 312] on input "text" at bounding box center [264, 307] width 186 height 24
type input "*****"
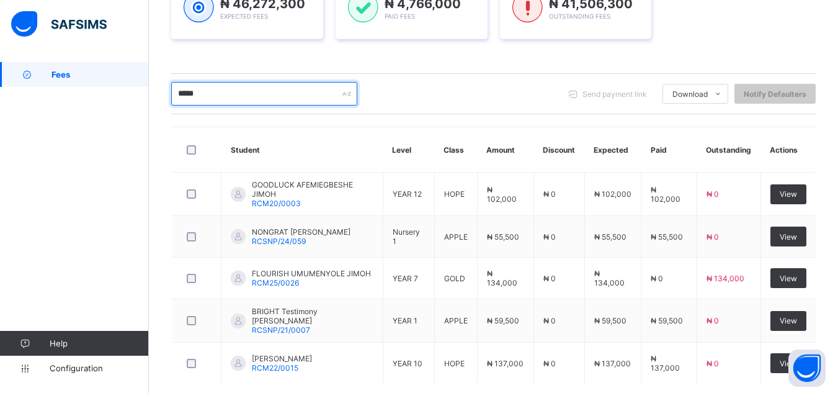
scroll to position [225, 0]
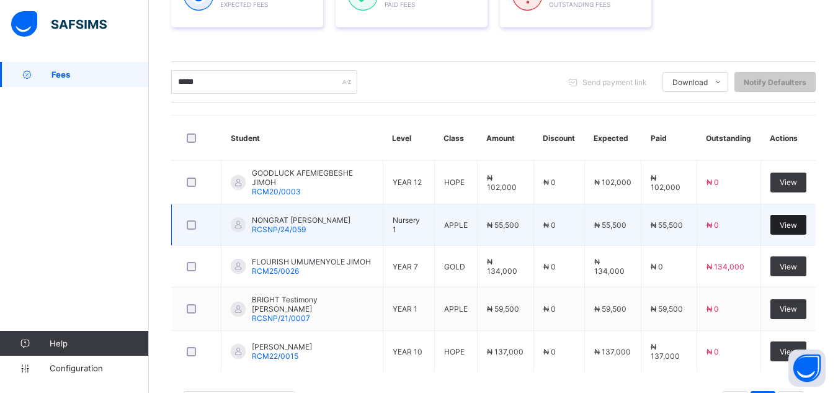
click at [798, 225] on span "View" at bounding box center [788, 224] width 17 height 9
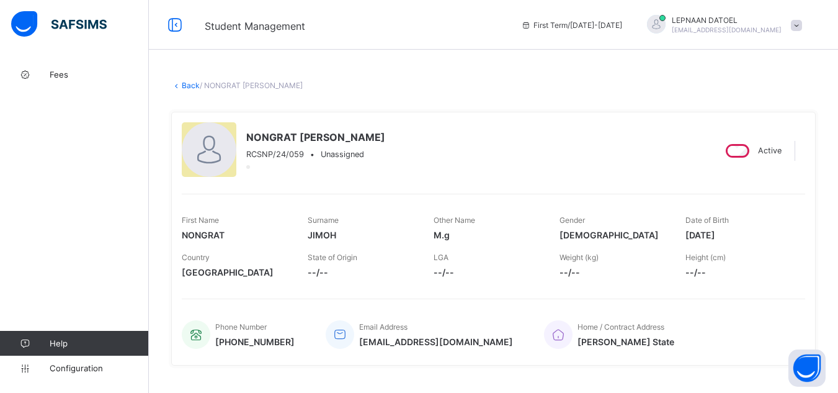
click at [122, 110] on div "Fees Help Configuration" at bounding box center [74, 221] width 149 height 343
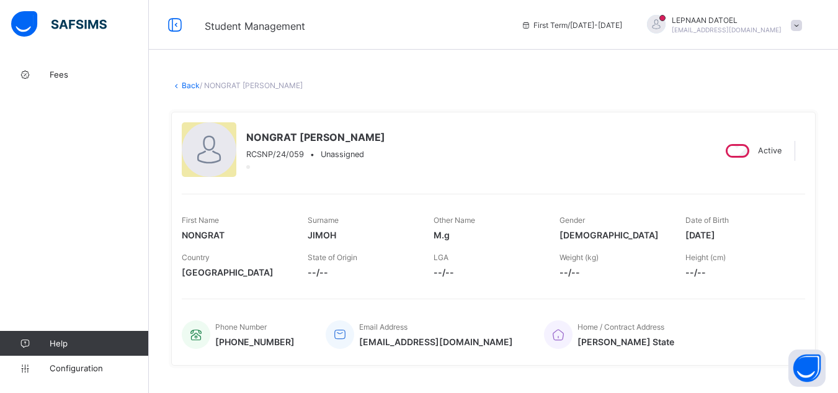
click at [181, 87] on icon at bounding box center [176, 85] width 11 height 9
click at [189, 84] on link "Back" at bounding box center [191, 85] width 18 height 9
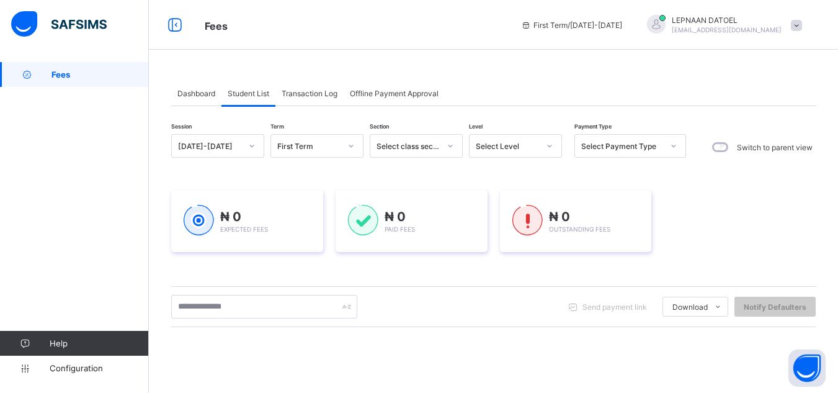
click at [158, 242] on div "Dashboard Student List Transaction Log Offline Payment Approval Student List Mo…" at bounding box center [494, 327] width 690 height 531
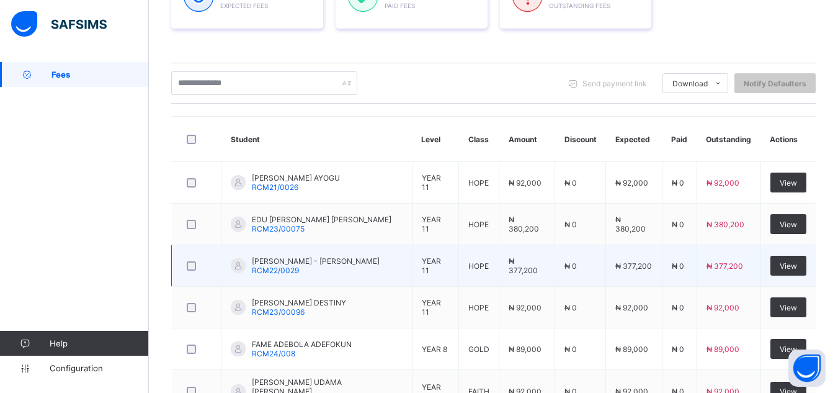
scroll to position [298, 0]
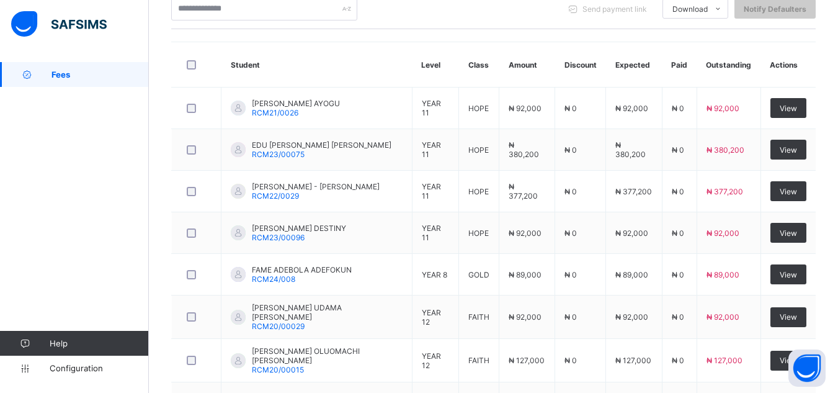
click at [163, 46] on div "Dashboard Student List Transaction Log Offline Payment Approval Student List Mo…" at bounding box center [494, 172] width 690 height 817
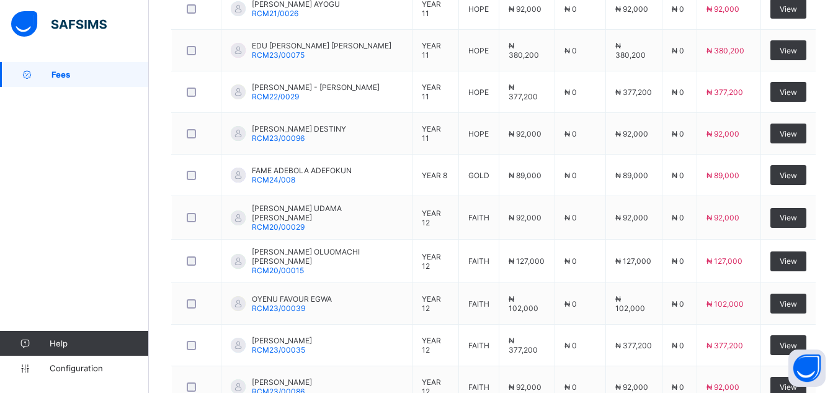
scroll to position [422, 0]
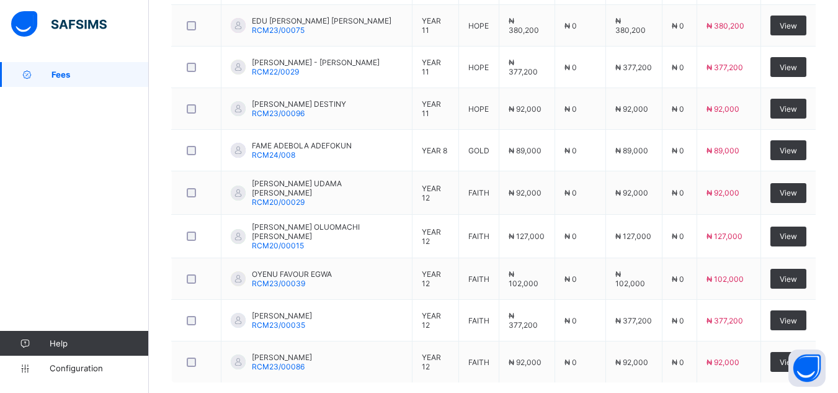
click at [7, 197] on div "Fees Help Configuration" at bounding box center [74, 221] width 149 height 343
